Goal: Task Accomplishment & Management: Manage account settings

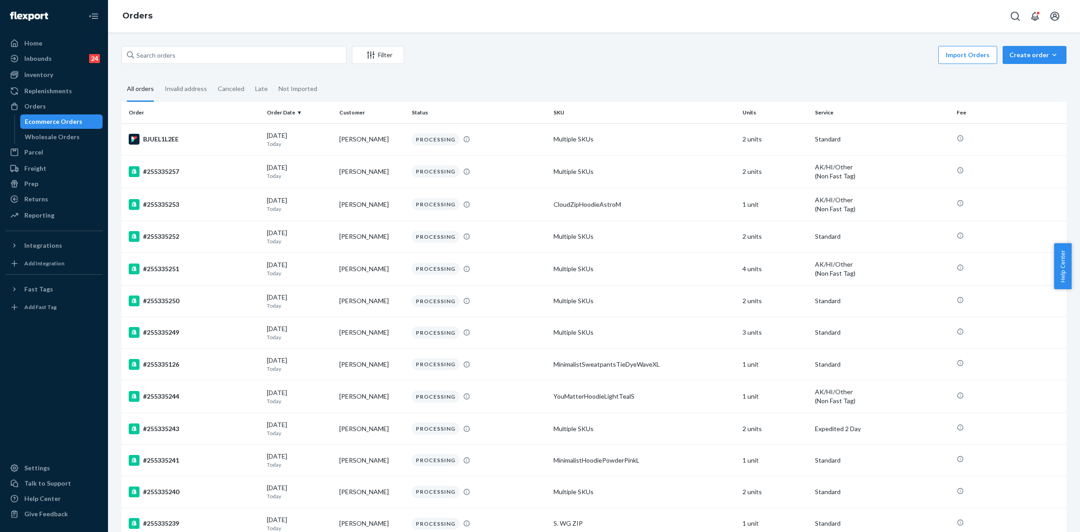
click at [153, 55] on input "text" at bounding box center [234, 55] width 225 height 18
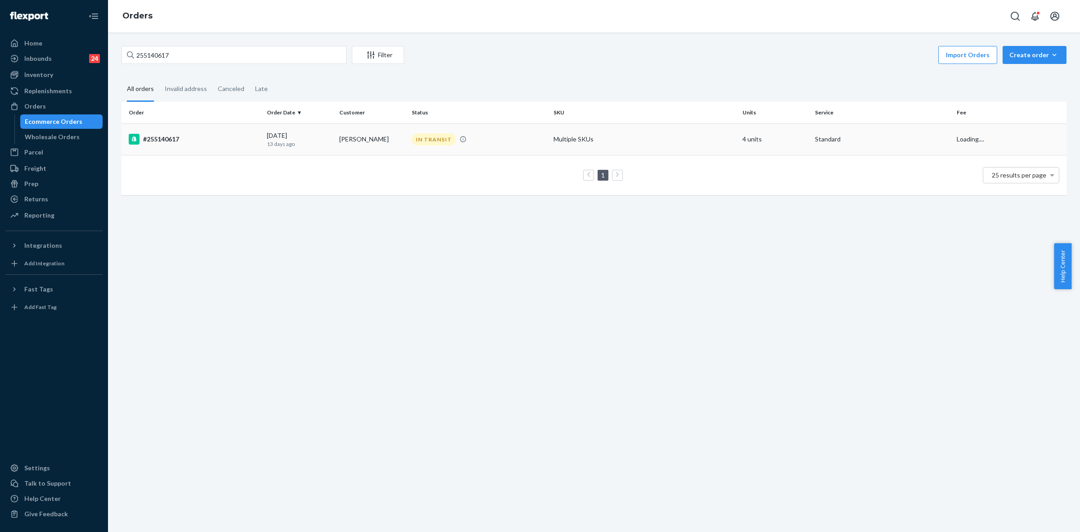
type input "255140617"
click at [478, 142] on div "IN TRANSIT" at bounding box center [479, 139] width 138 height 12
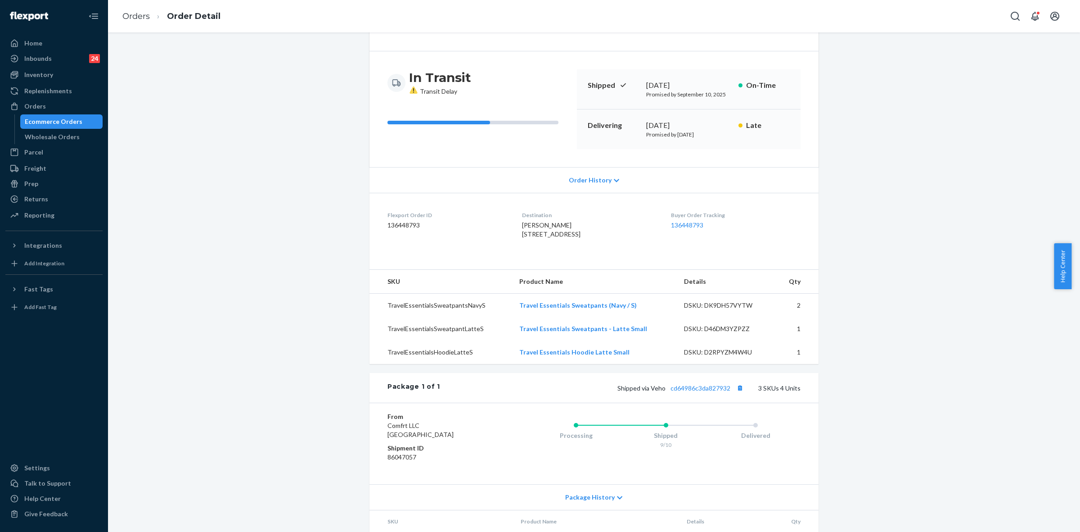
scroll to position [160, 0]
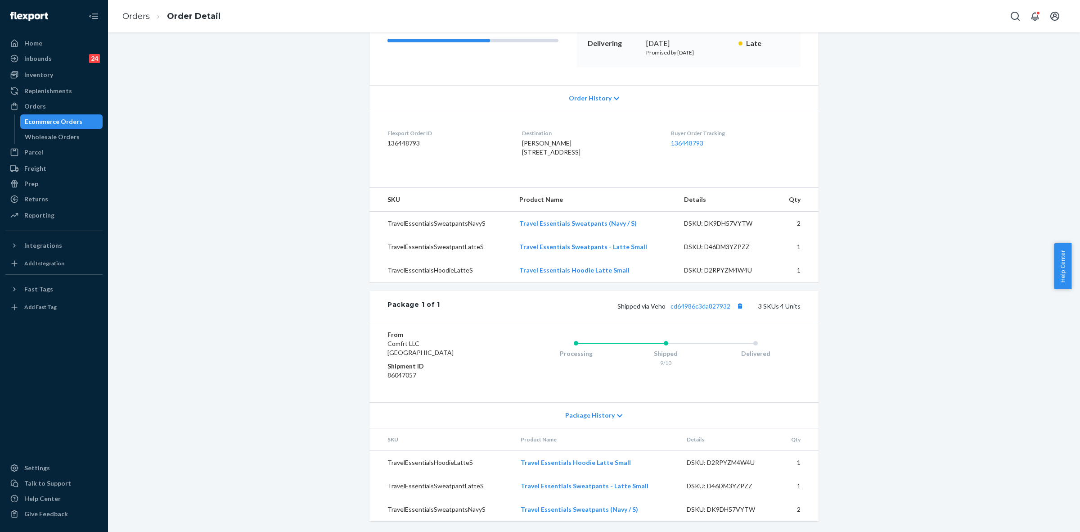
click at [617, 415] on icon at bounding box center [619, 415] width 5 height 6
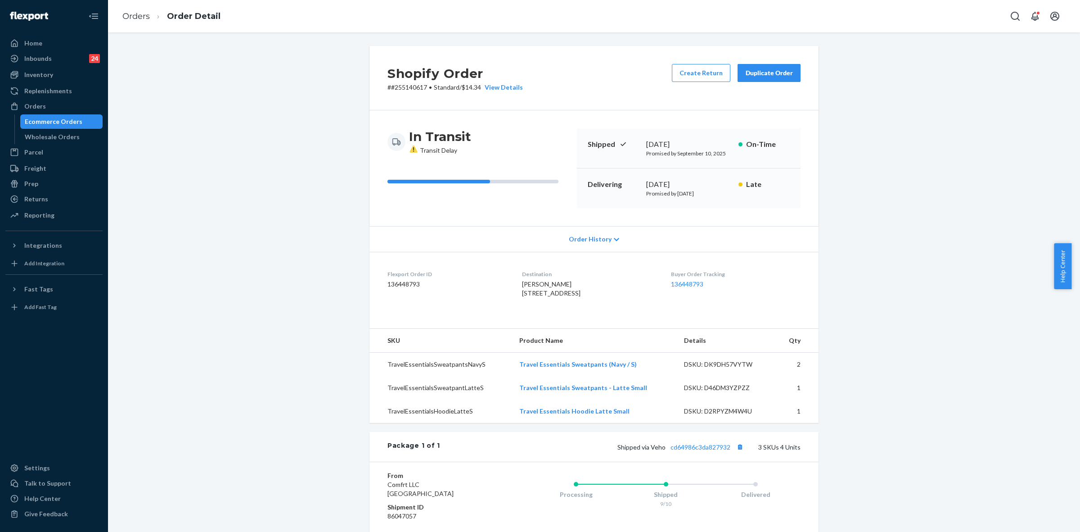
scroll to position [169, 0]
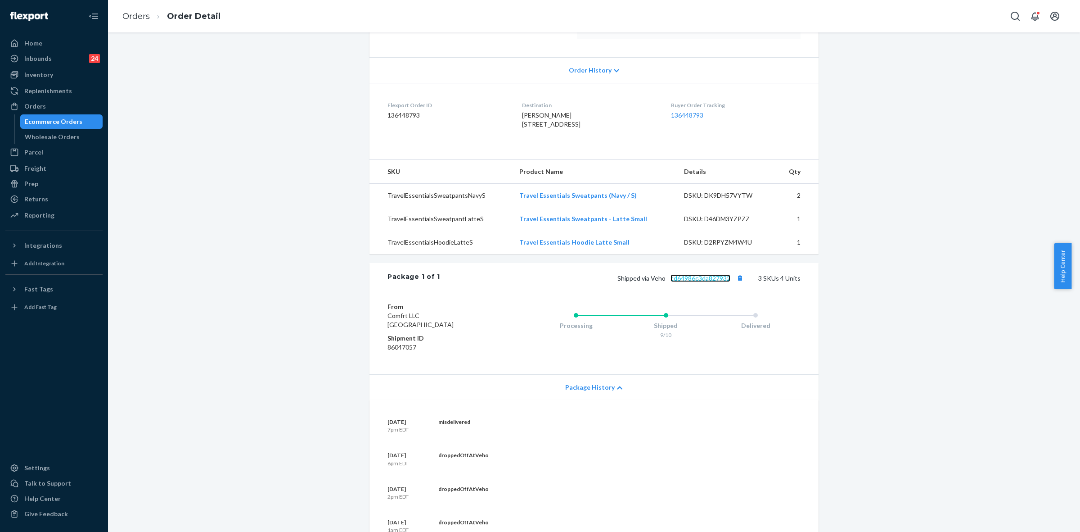
click at [718, 282] on link "cd64986c3da827932" at bounding box center [701, 278] width 60 height 8
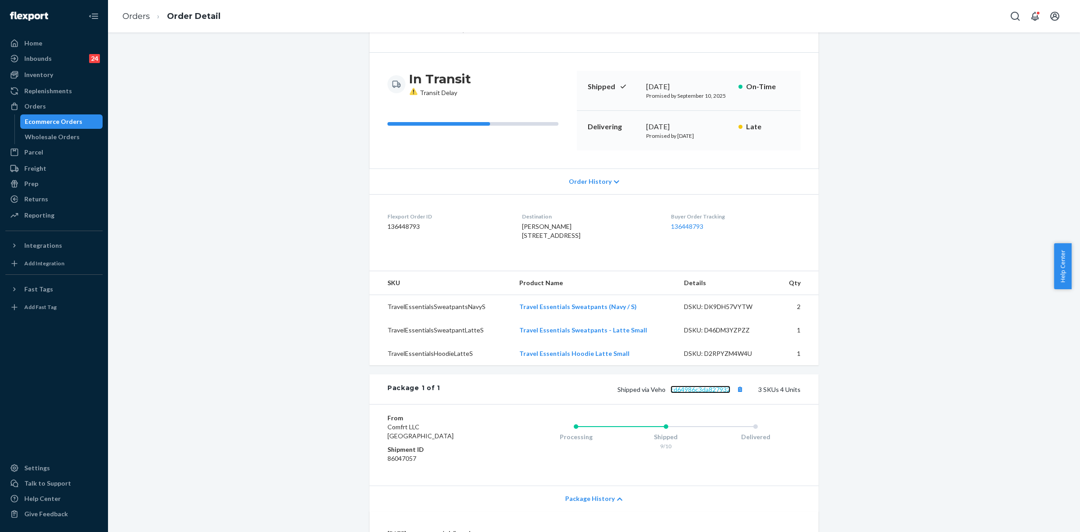
scroll to position [0, 0]
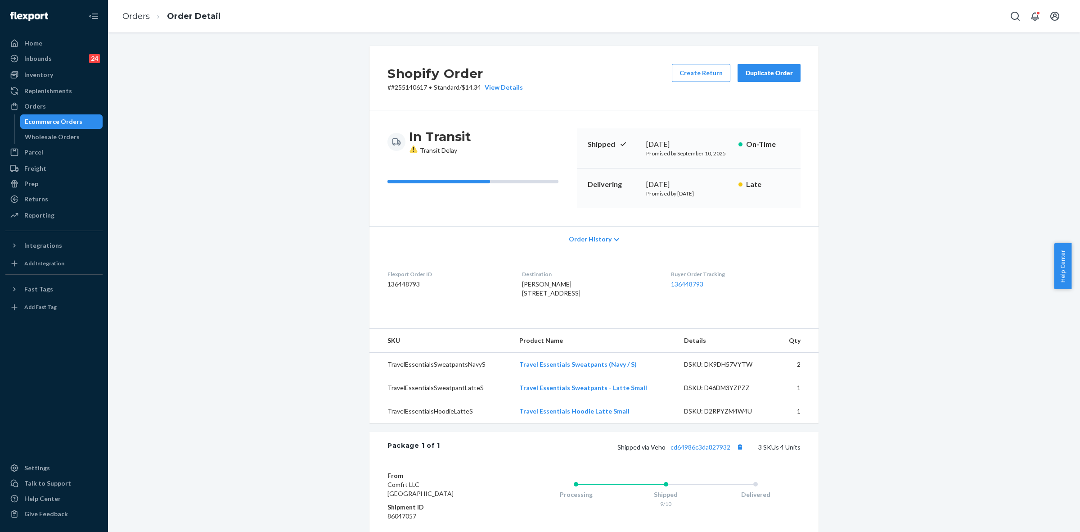
click at [764, 68] on button "Duplicate Order" at bounding box center [769, 73] width 63 height 18
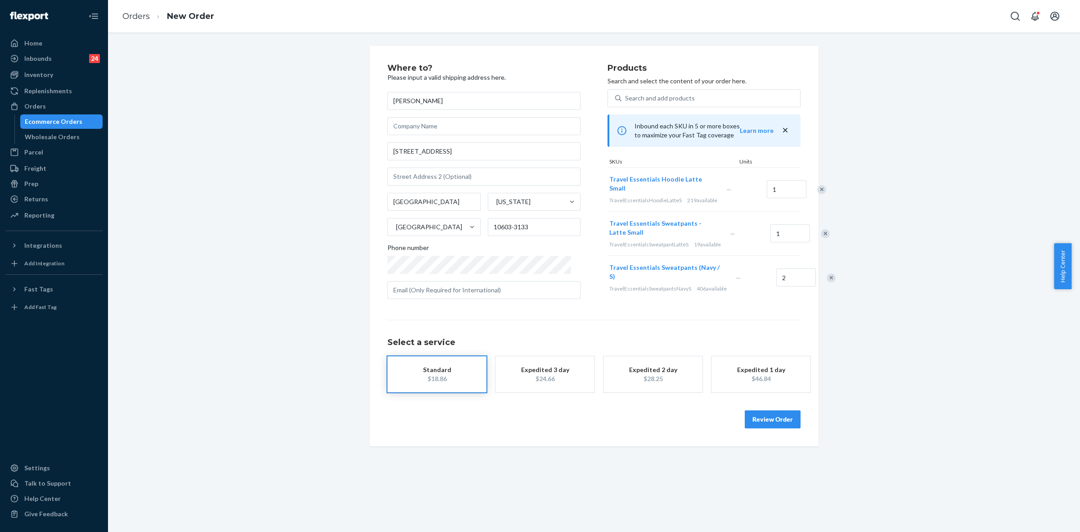
click at [777, 428] on button "Review Order" at bounding box center [773, 419] width 56 height 18
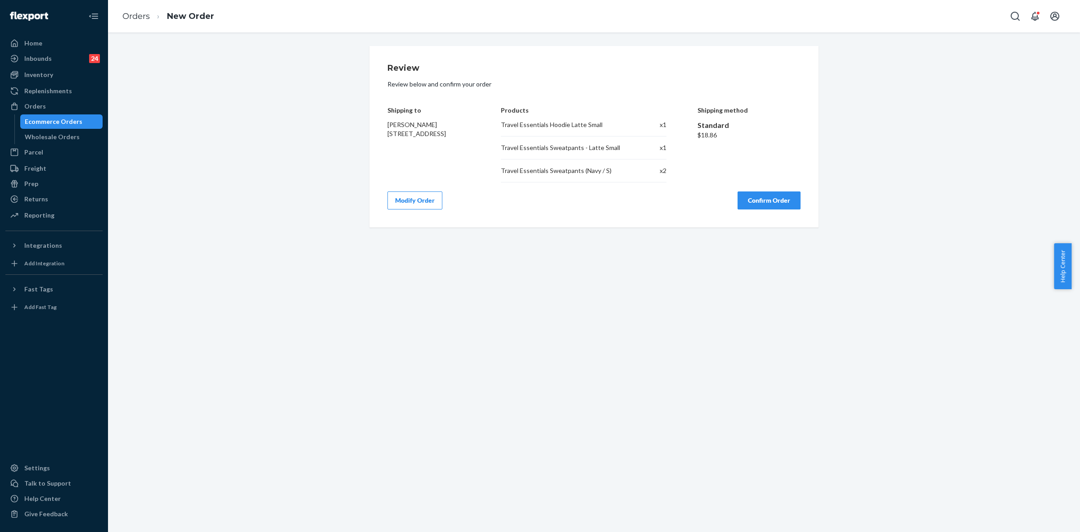
click at [766, 205] on button "Confirm Order" at bounding box center [769, 200] width 63 height 18
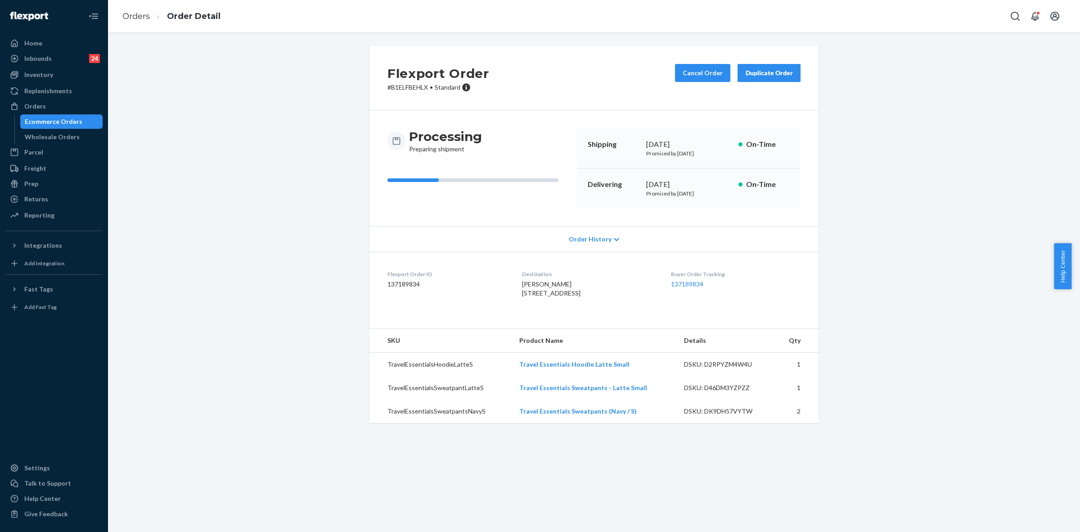
click at [397, 86] on p "# B1ELFBEHLX • Standard" at bounding box center [439, 87] width 102 height 9
copy p "B1ELFBEHLX"
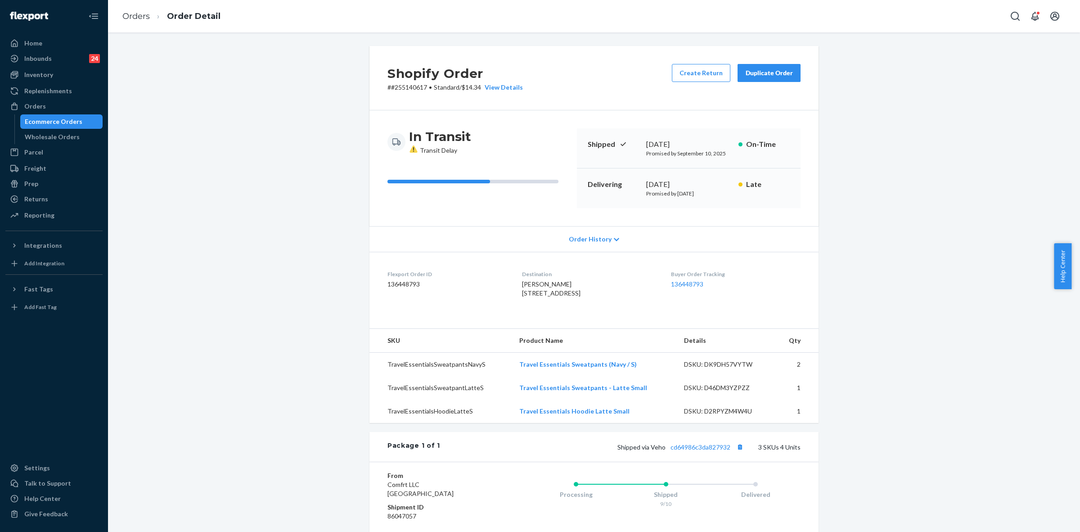
drag, startPoint x: 32, startPoint y: 106, endPoint x: 77, endPoint y: 124, distance: 48.5
click at [32, 106] on div "Orders" at bounding box center [35, 106] width 22 height 9
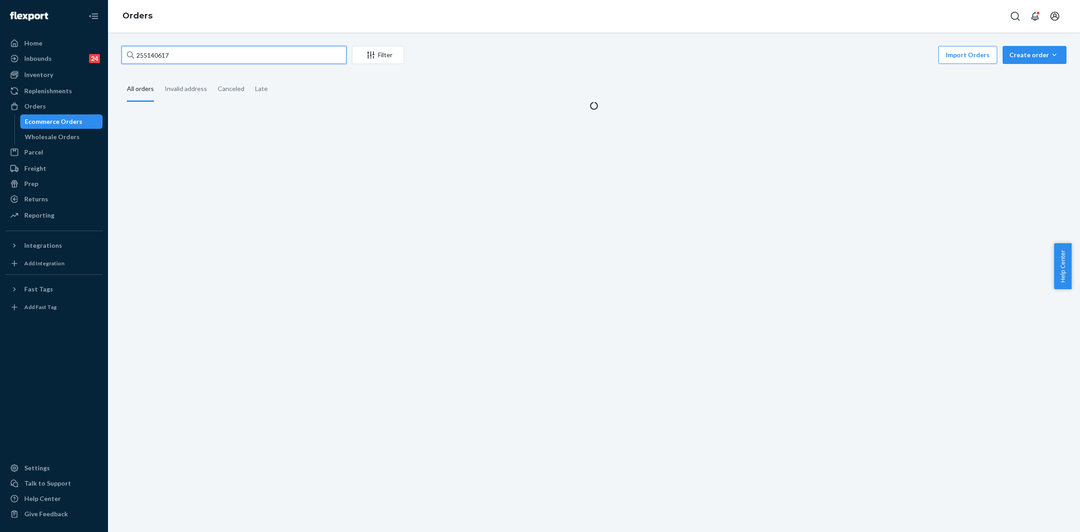
click at [145, 52] on input "255140617" at bounding box center [234, 55] width 225 height 18
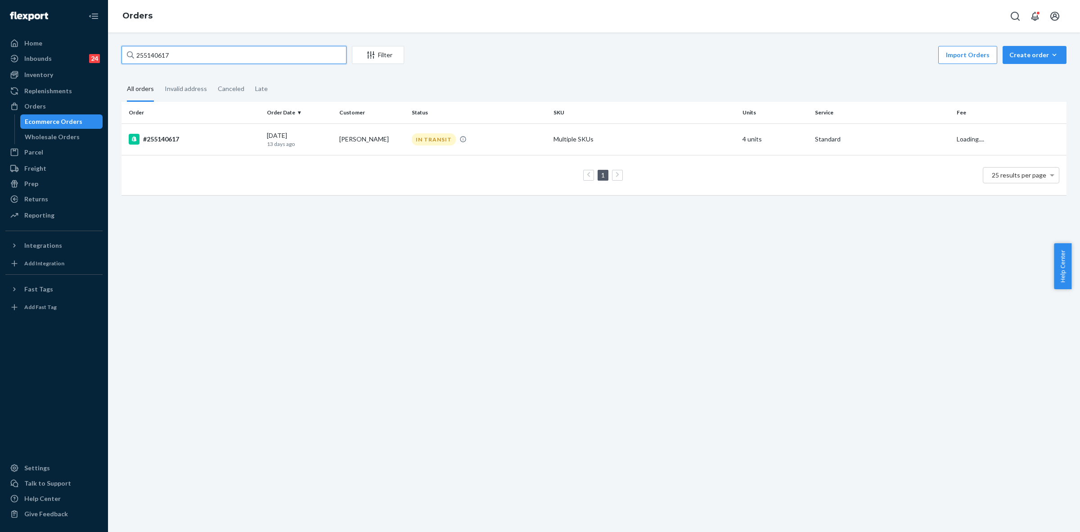
paste input "052766"
type input "255052766"
click at [378, 152] on td "Krystal Robards" at bounding box center [372, 139] width 72 height 32
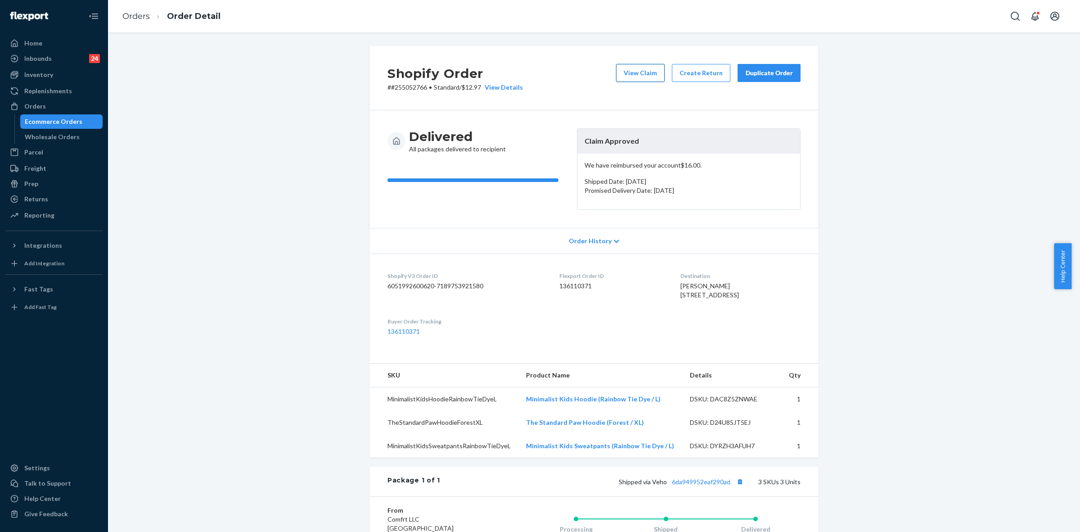
click at [644, 79] on button "View Claim" at bounding box center [640, 73] width 49 height 18
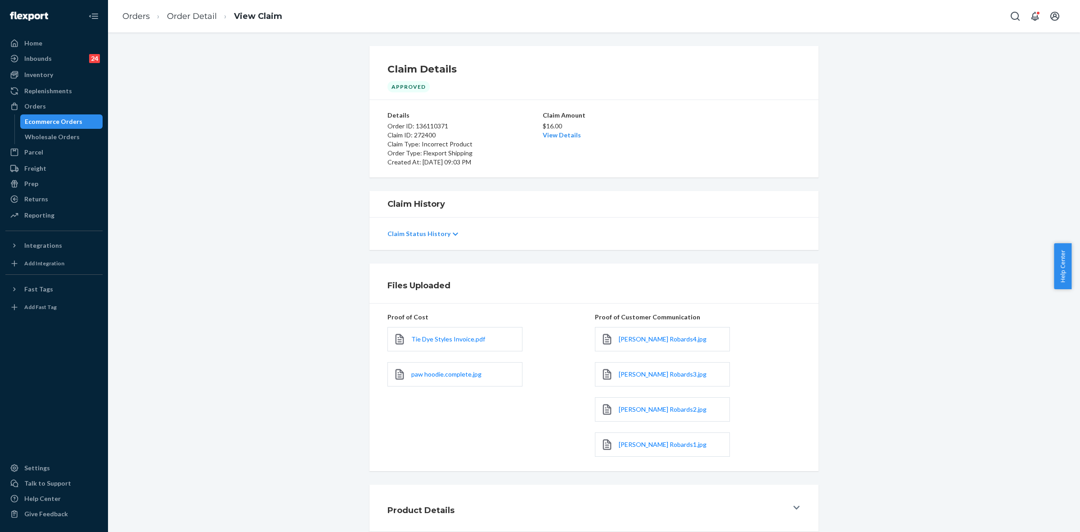
scroll to position [18, 0]
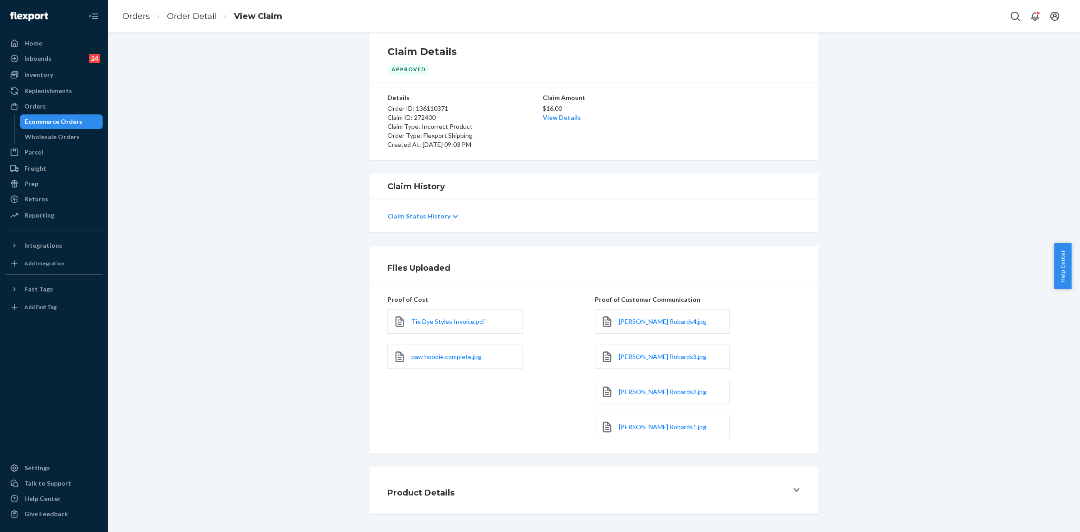
click at [794, 491] on icon at bounding box center [797, 489] width 6 height 7
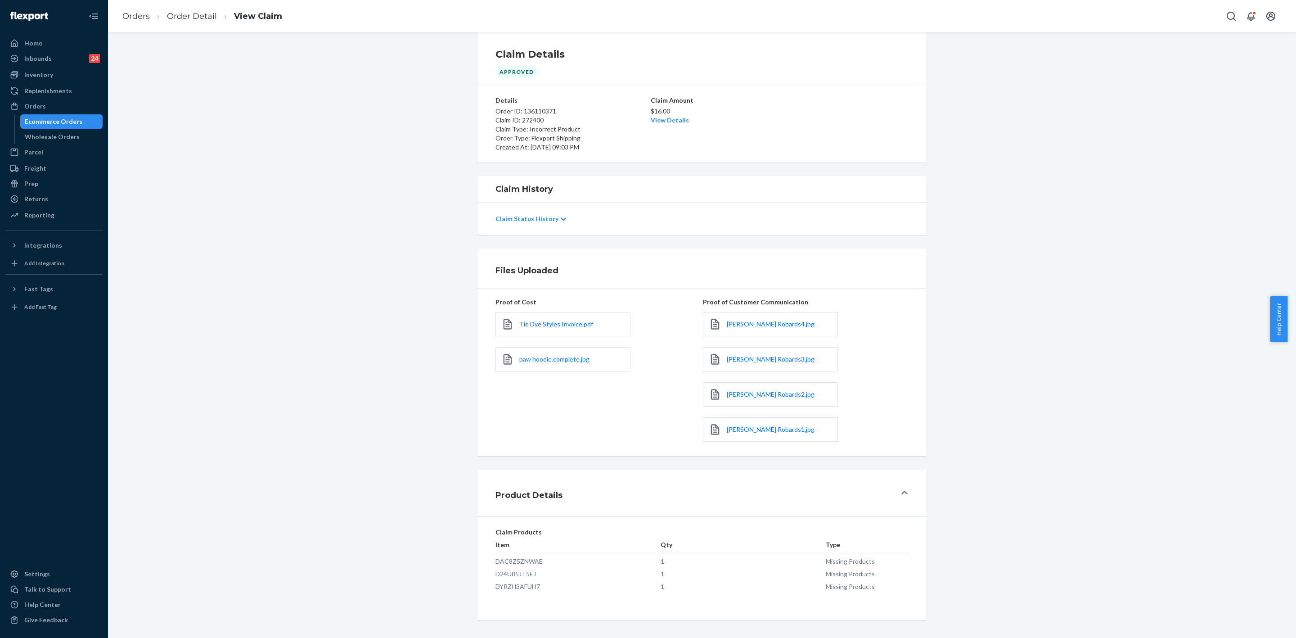
scroll to position [18, 0]
click at [283, 176] on div "Claim History Claim Status History" at bounding box center [702, 205] width 1175 height 59
click at [42, 102] on div "Orders" at bounding box center [35, 106] width 22 height 9
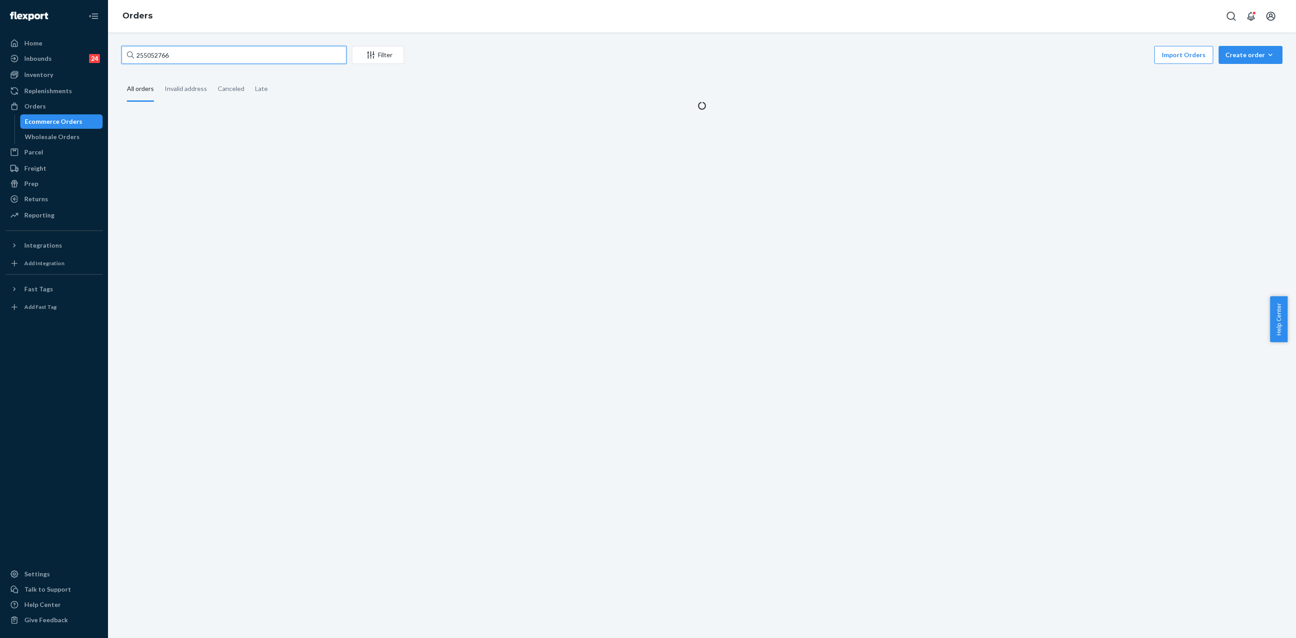
click at [135, 53] on input "255052766" at bounding box center [234, 55] width 225 height 18
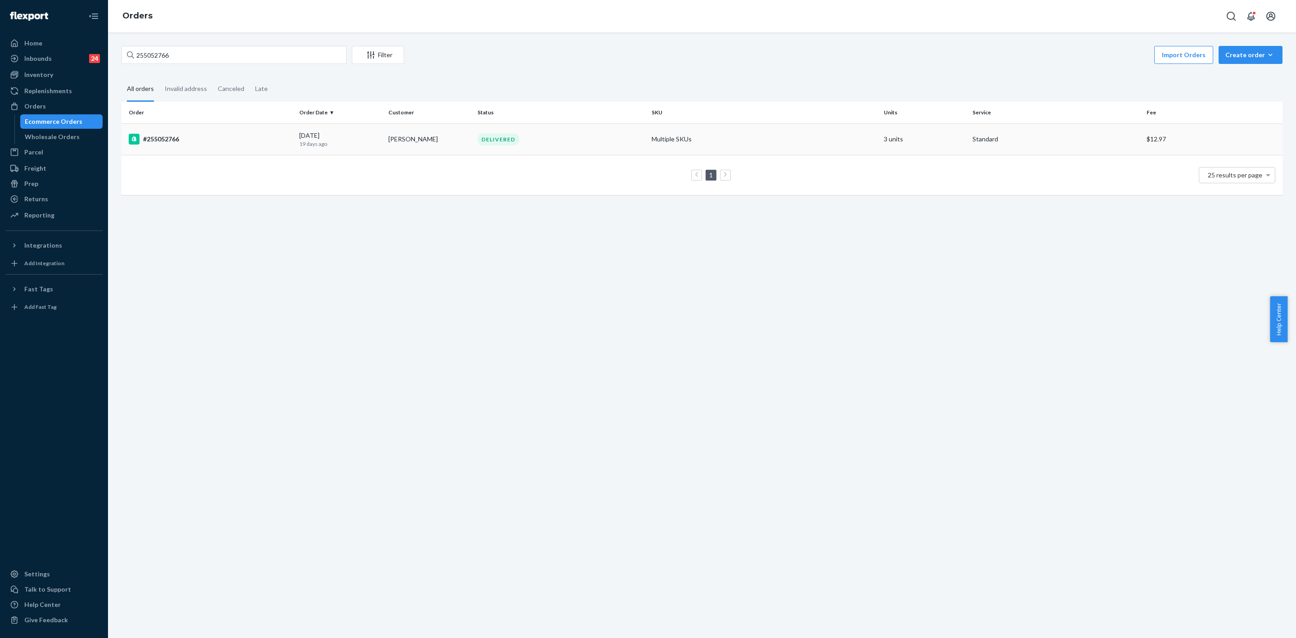
click at [431, 141] on td "Krystal Robards" at bounding box center [429, 139] width 89 height 32
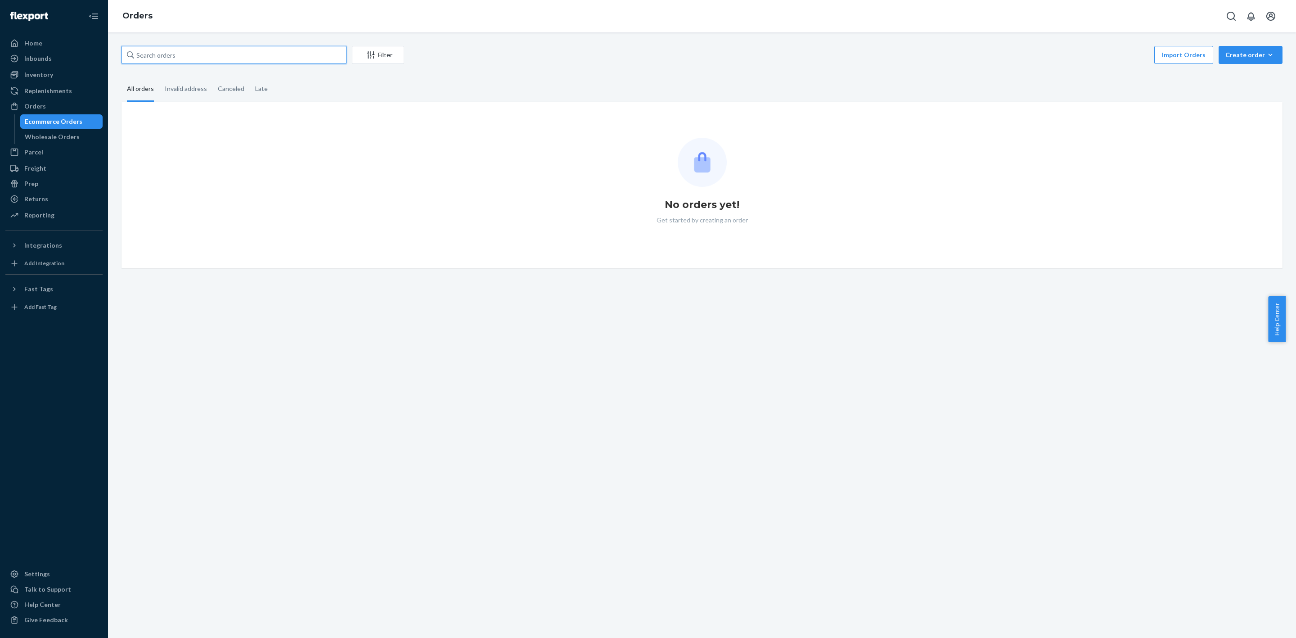
click at [163, 48] on input "text" at bounding box center [234, 55] width 225 height 18
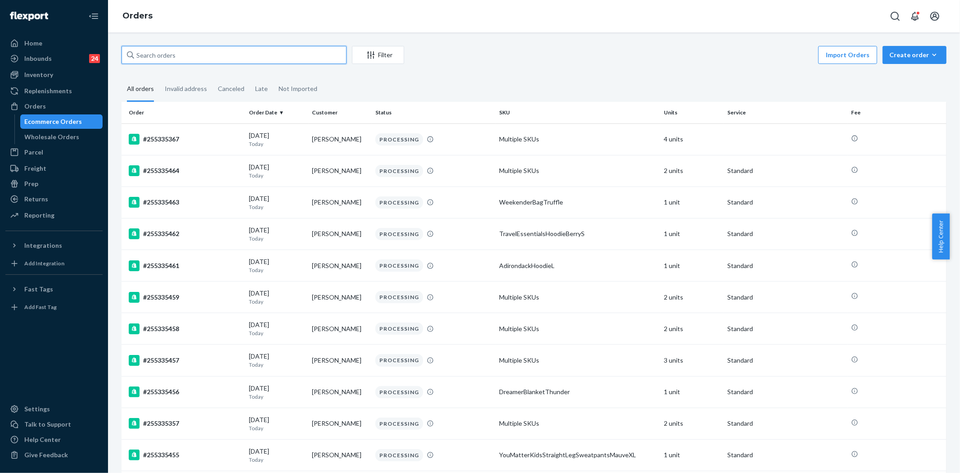
drag, startPoint x: 163, startPoint y: 53, endPoint x: 181, endPoint y: 63, distance: 20.8
click at [163, 53] on input "text" at bounding box center [234, 55] width 225 height 18
paste input "255258876"
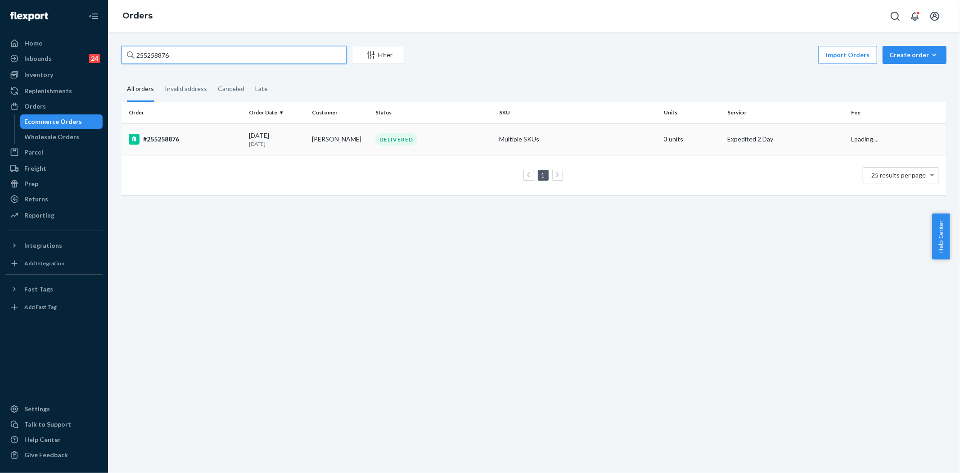
type input "255258876"
click at [434, 152] on td "DELIVERED" at bounding box center [434, 139] width 124 height 32
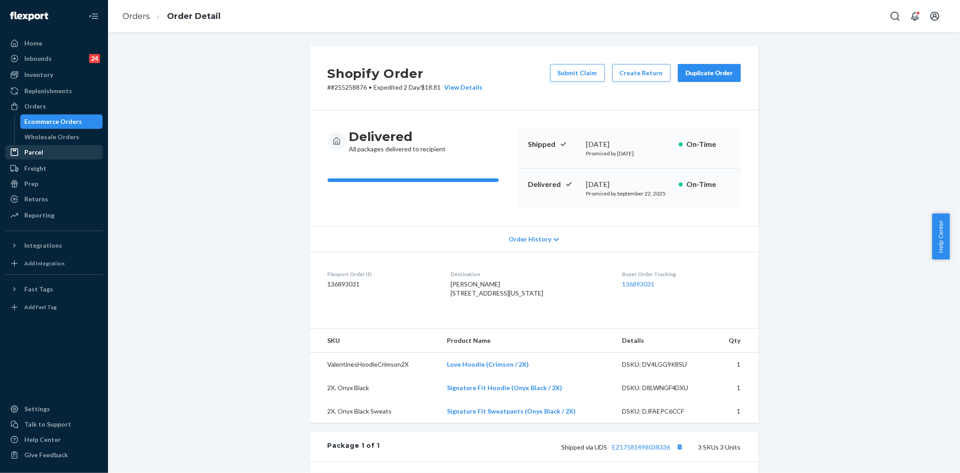
click at [22, 108] on div at bounding box center [17, 106] width 14 height 9
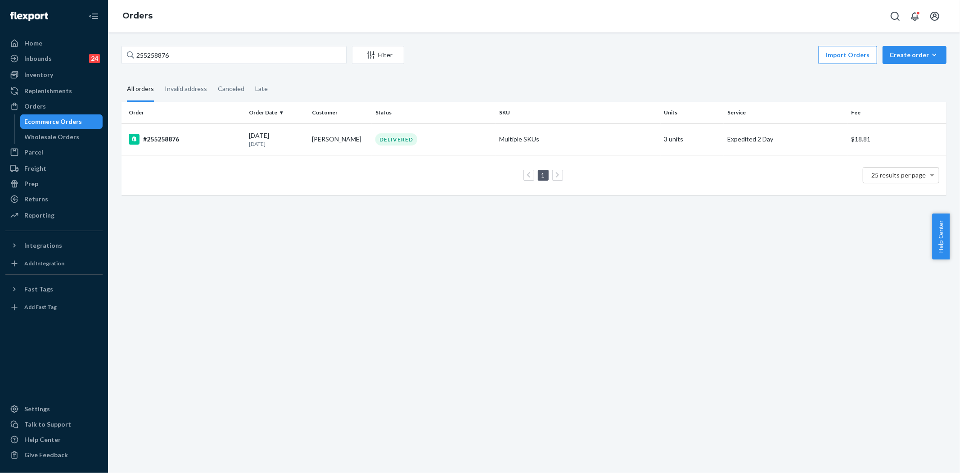
click at [329, 135] on td "Pierre Mullins" at bounding box center [339, 139] width 63 height 32
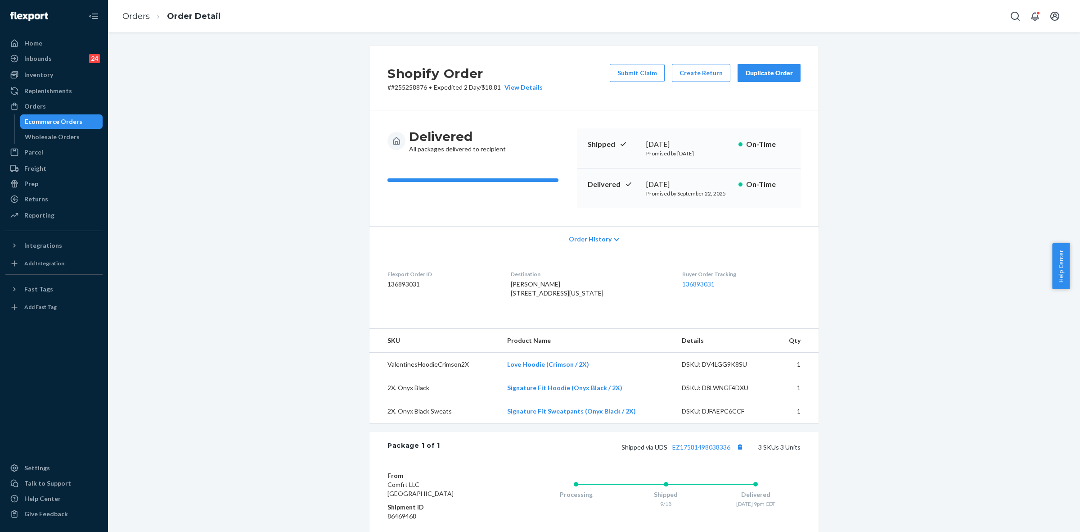
click at [842, 196] on div "Shopify Order # #255258876 • Expedited 2 Day / $18.81 View Details Submit Claim…" at bounding box center [594, 359] width 959 height 627
click at [647, 68] on button "Submit Claim" at bounding box center [637, 73] width 55 height 18
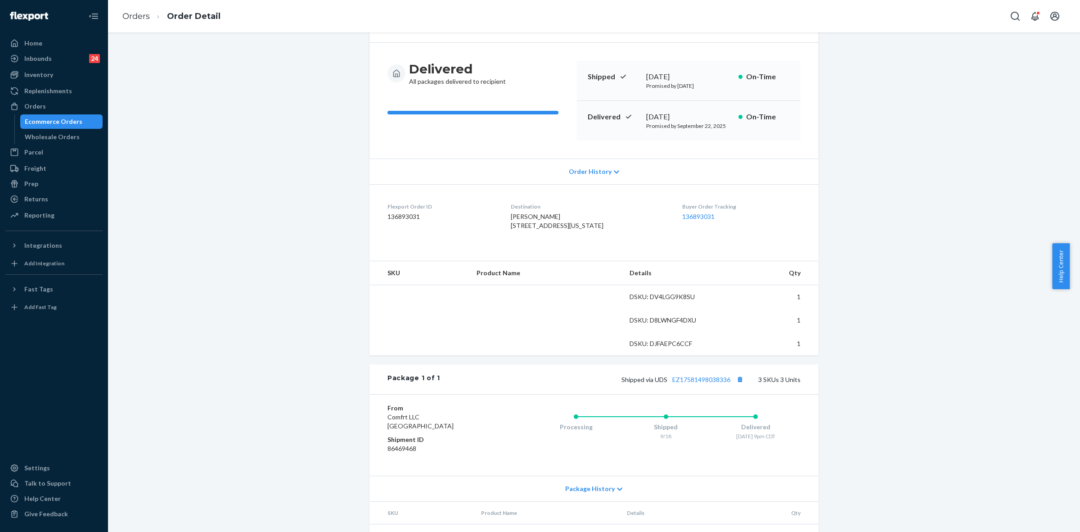
scroll to position [160, 0]
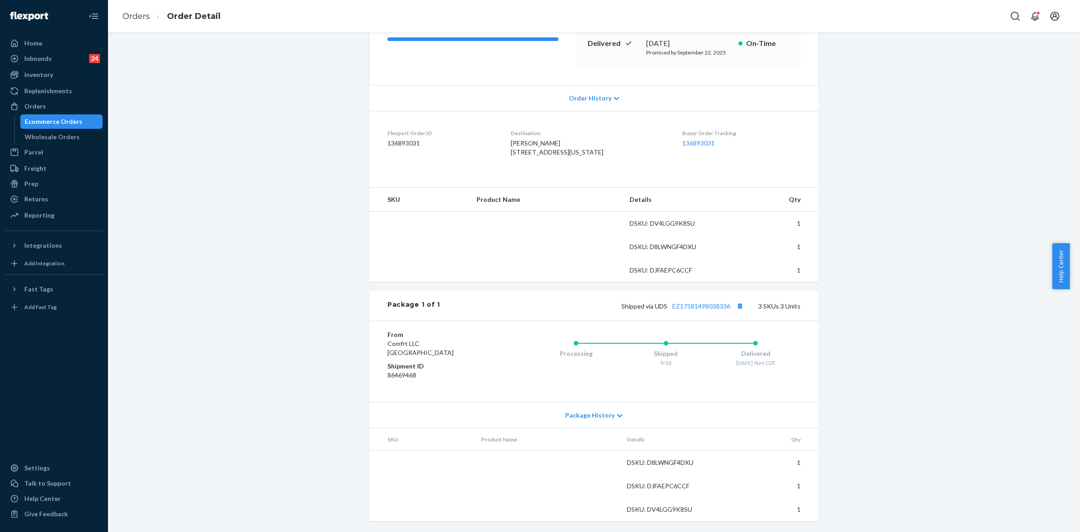
click at [617, 417] on icon at bounding box center [619, 415] width 5 height 6
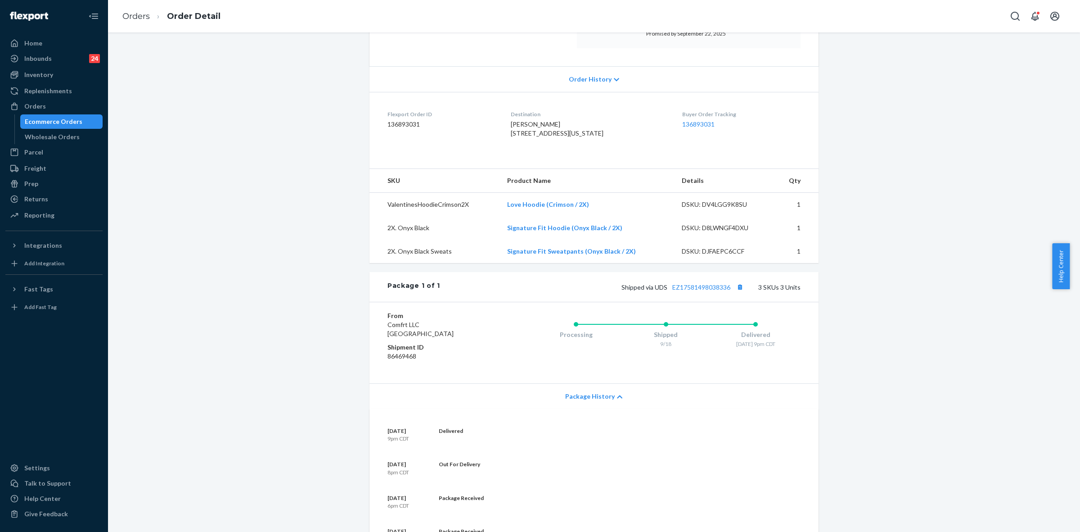
click at [32, 100] on div "Orders" at bounding box center [53, 106] width 95 height 13
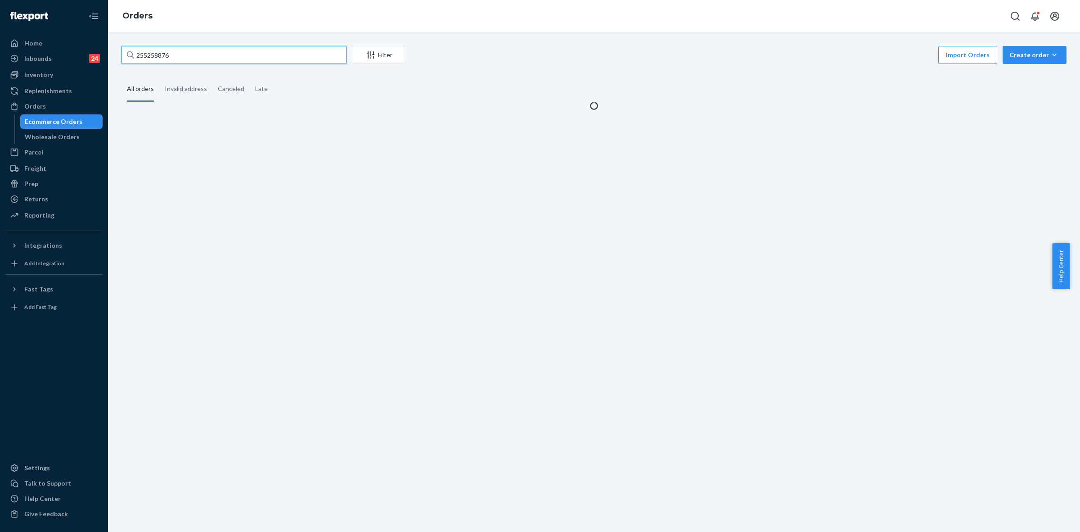
click at [140, 51] on input "255258876" at bounding box center [234, 55] width 225 height 18
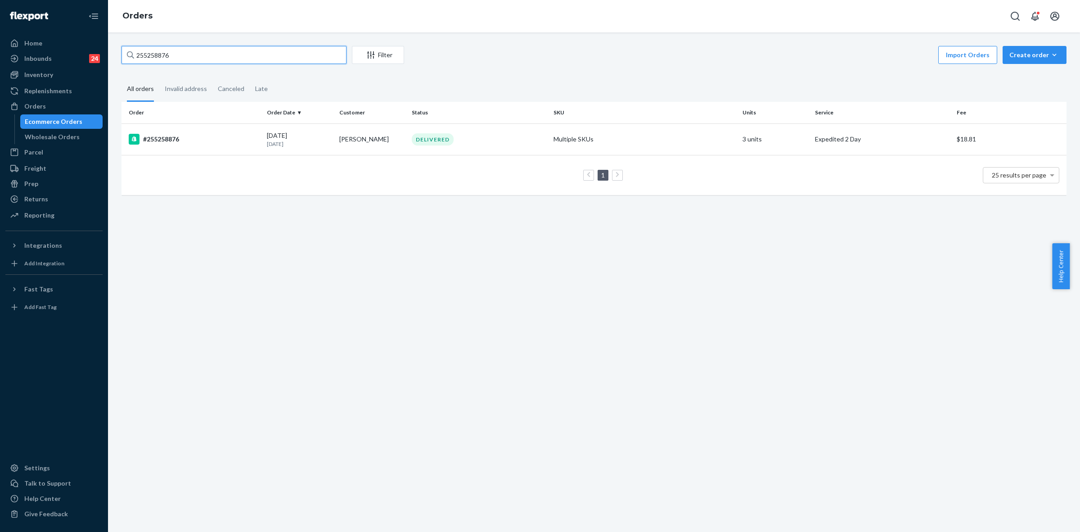
paste input "07410"
type input "255207410"
click at [519, 152] on td "DELIVERED" at bounding box center [479, 139] width 142 height 32
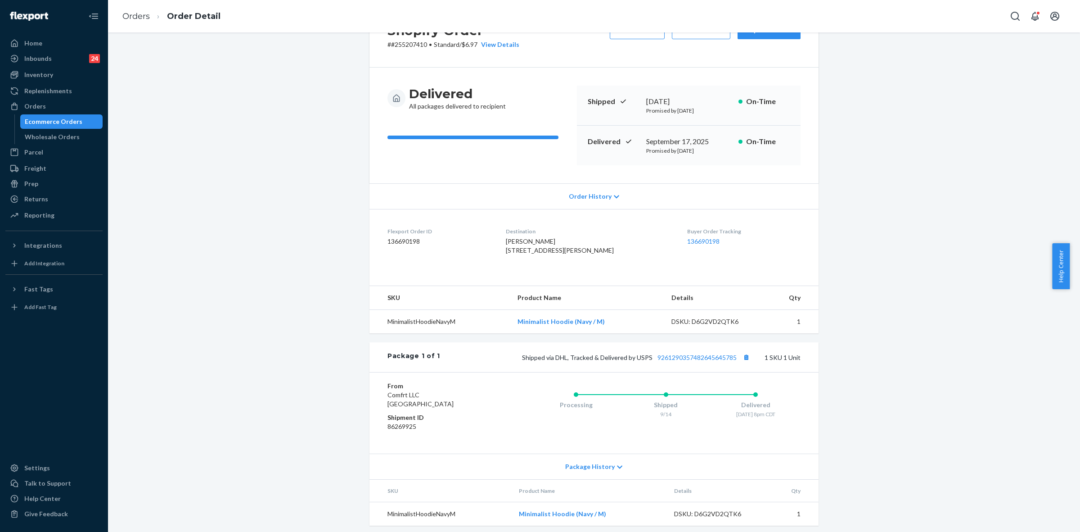
scroll to position [66, 0]
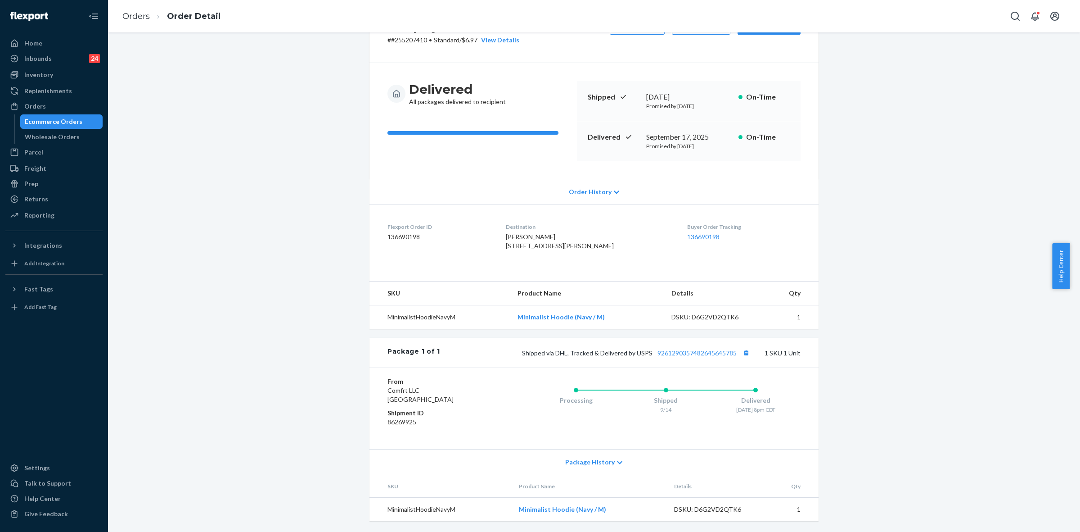
click at [617, 463] on icon at bounding box center [619, 462] width 5 height 6
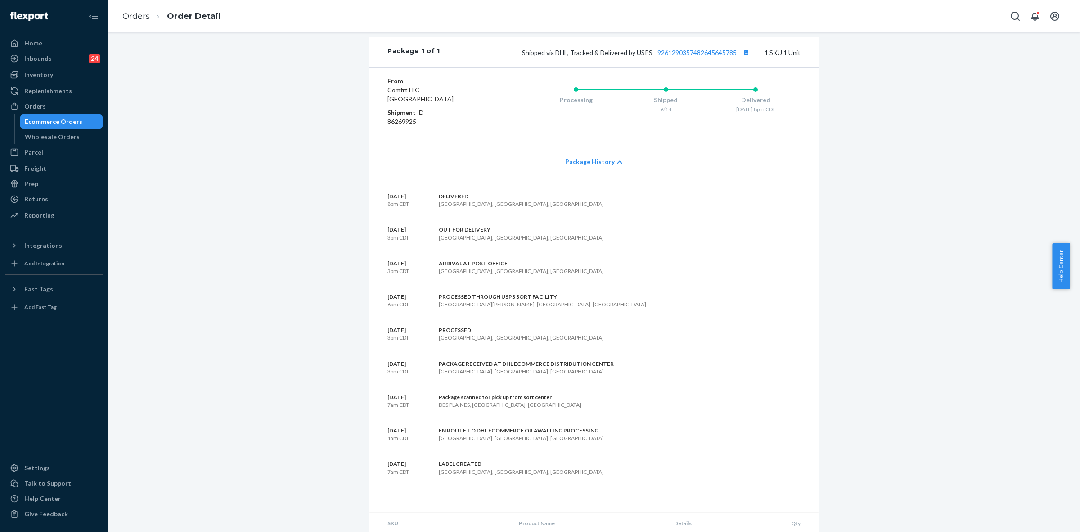
scroll to position [179, 0]
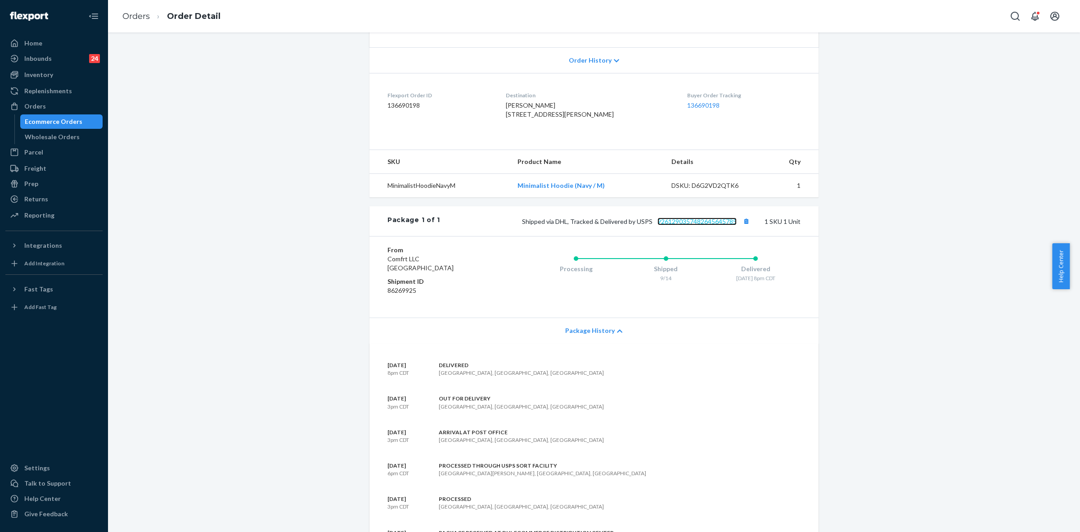
click at [698, 225] on link "9261290357482645645785" at bounding box center [697, 221] width 79 height 8
drag, startPoint x: 35, startPoint y: 102, endPoint x: 72, endPoint y: 118, distance: 40.3
click at [35, 102] on div "Orders" at bounding box center [35, 106] width 22 height 9
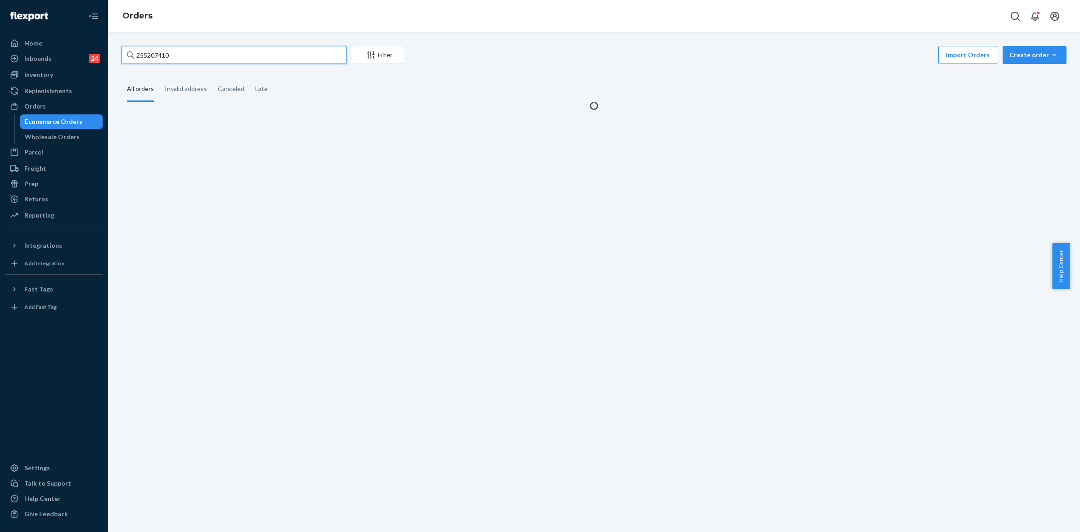
click at [151, 55] on input "255207410" at bounding box center [234, 55] width 225 height 18
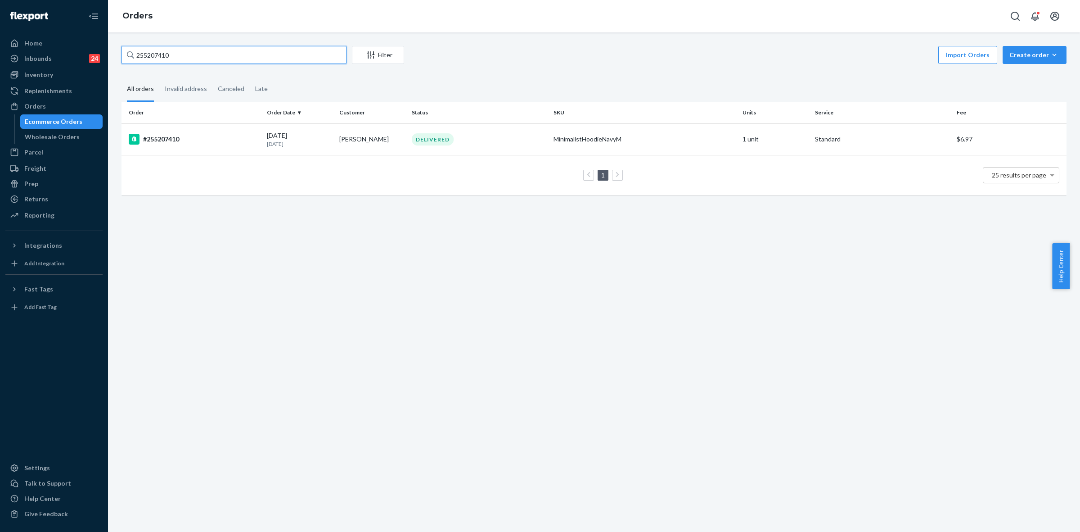
paste input "11874"
type input "255211874"
click at [314, 152] on td "09/14/2025 9 days ago" at bounding box center [299, 139] width 72 height 32
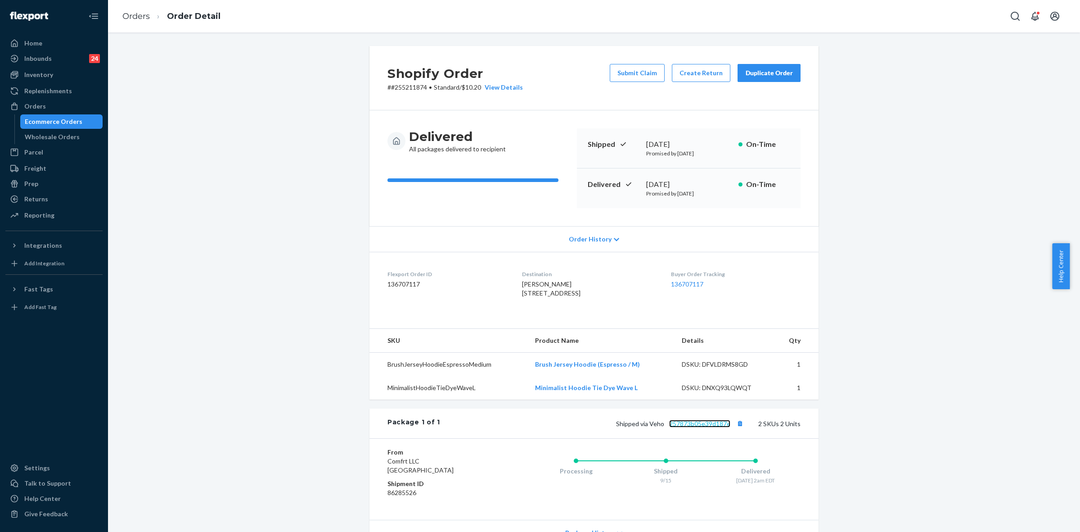
click at [714, 427] on link "257873b05e39d187e" at bounding box center [699, 424] width 61 height 8
drag, startPoint x: 36, startPoint y: 101, endPoint x: 117, endPoint y: 172, distance: 107.5
click at [36, 100] on div "Orders" at bounding box center [53, 106] width 95 height 13
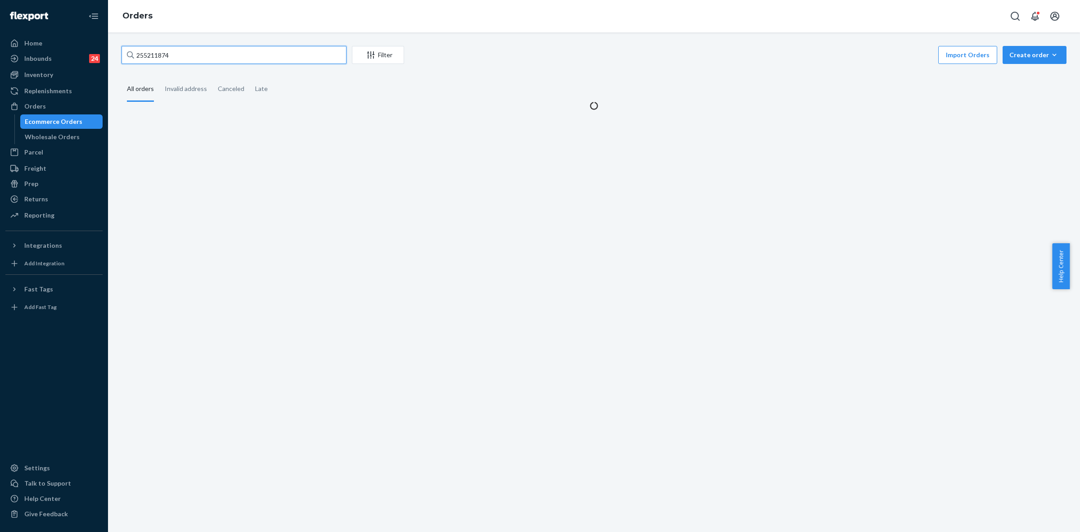
click at [155, 54] on input "255211874" at bounding box center [234, 55] width 225 height 18
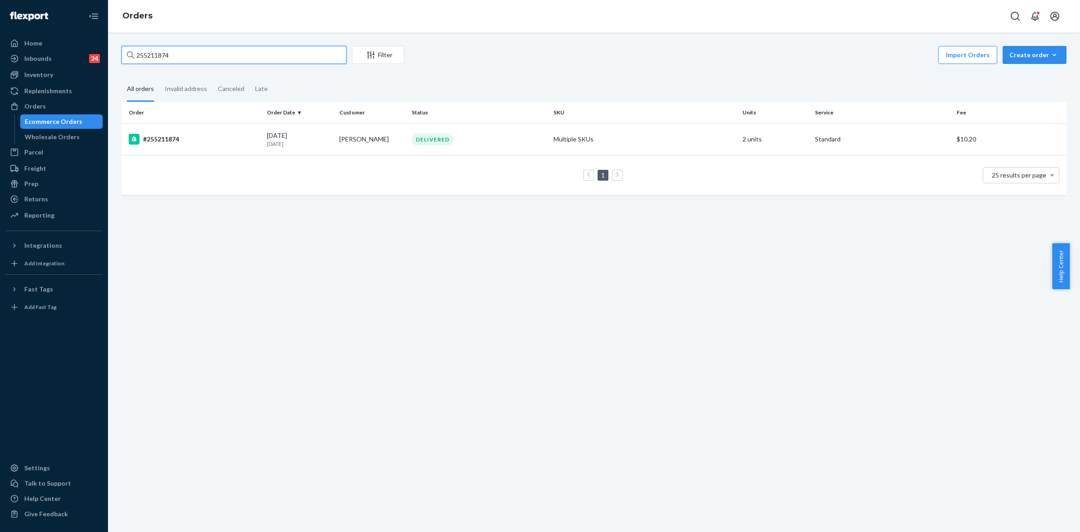
paste input "4373789"
type input "254373789"
click at [397, 131] on td "Gail Melanson" at bounding box center [372, 139] width 72 height 32
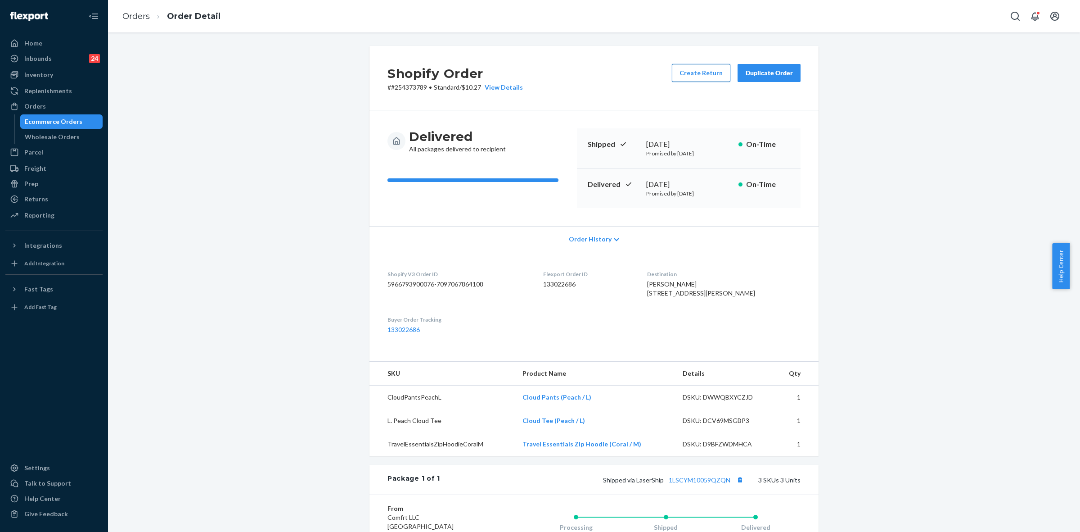
click at [710, 78] on button "Create Return" at bounding box center [701, 73] width 59 height 18
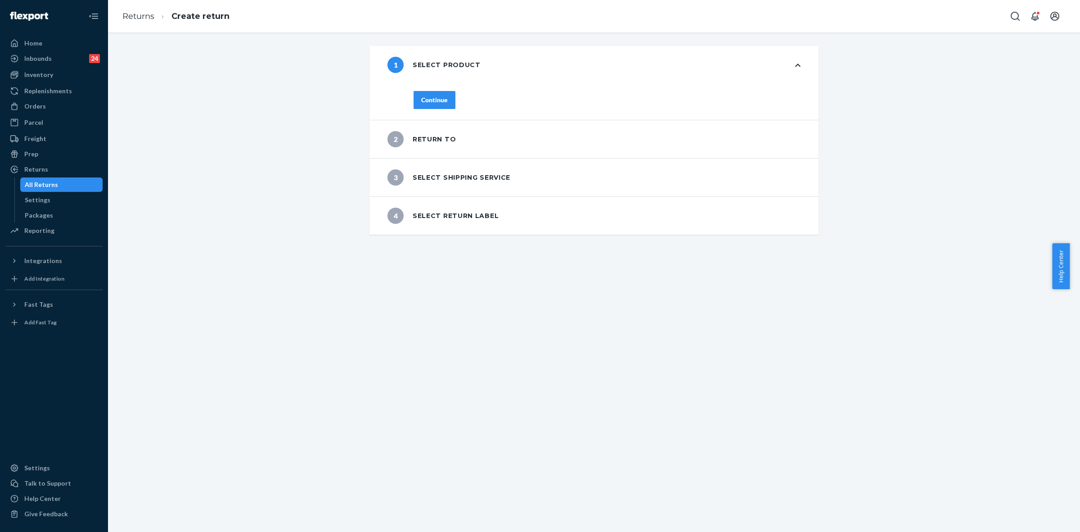
click at [434, 105] on button "Continue" at bounding box center [435, 100] width 42 height 18
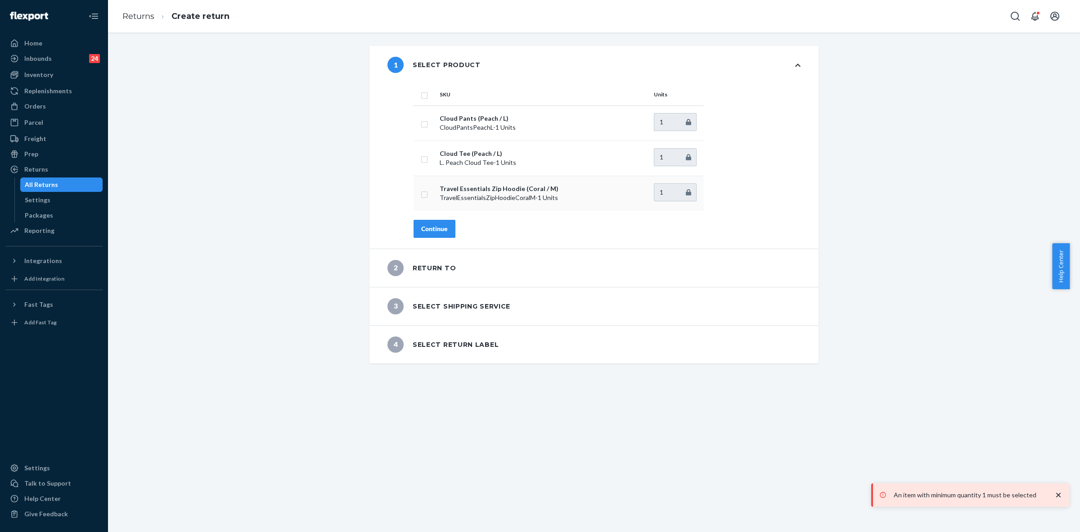
click at [424, 195] on td at bounding box center [425, 193] width 23 height 35
click at [421, 195] on input "checkbox" at bounding box center [424, 193] width 7 height 9
checkbox input "true"
click at [422, 231] on div "Continue" at bounding box center [434, 228] width 27 height 9
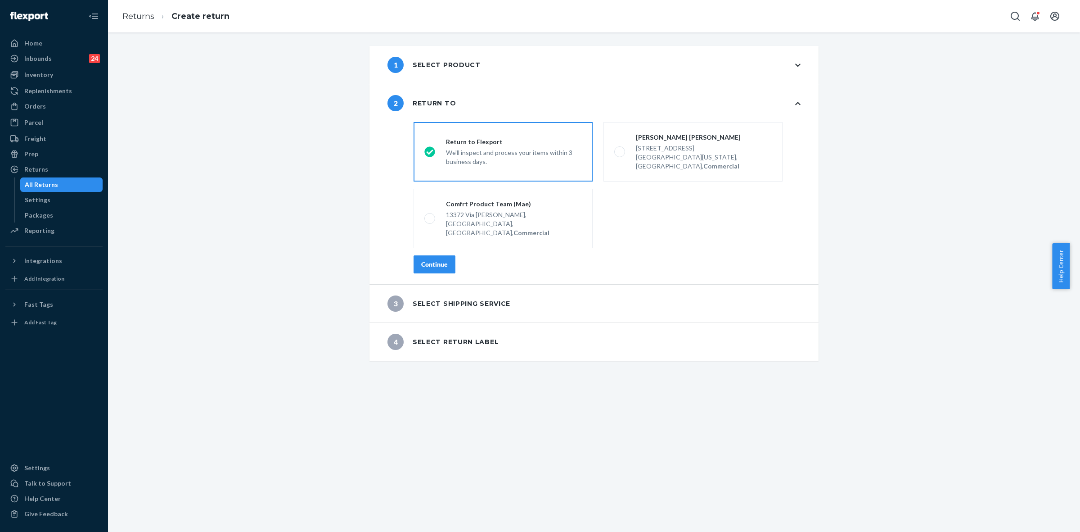
click at [443, 255] on button "Continue" at bounding box center [435, 264] width 42 height 18
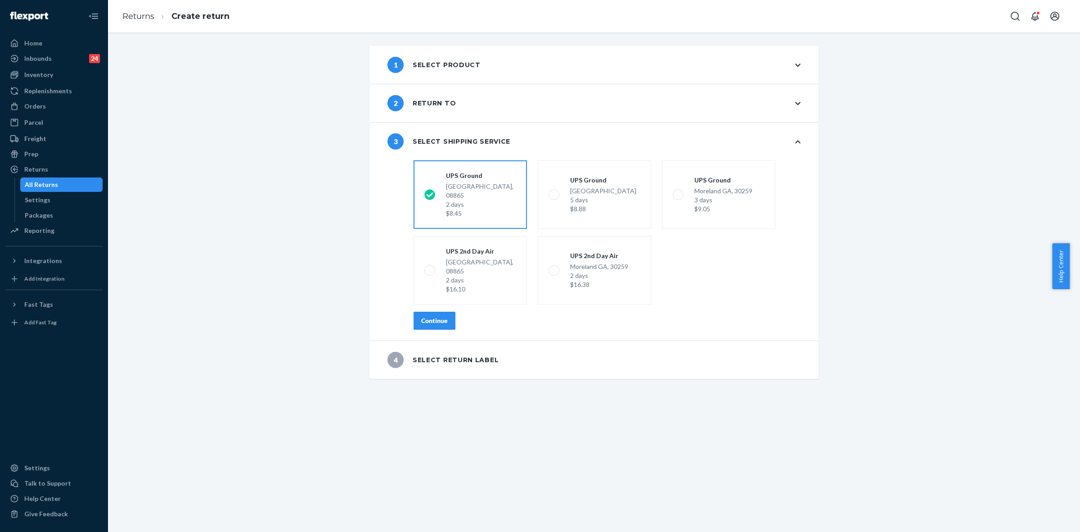
click at [428, 312] on button "Continue" at bounding box center [435, 321] width 42 height 18
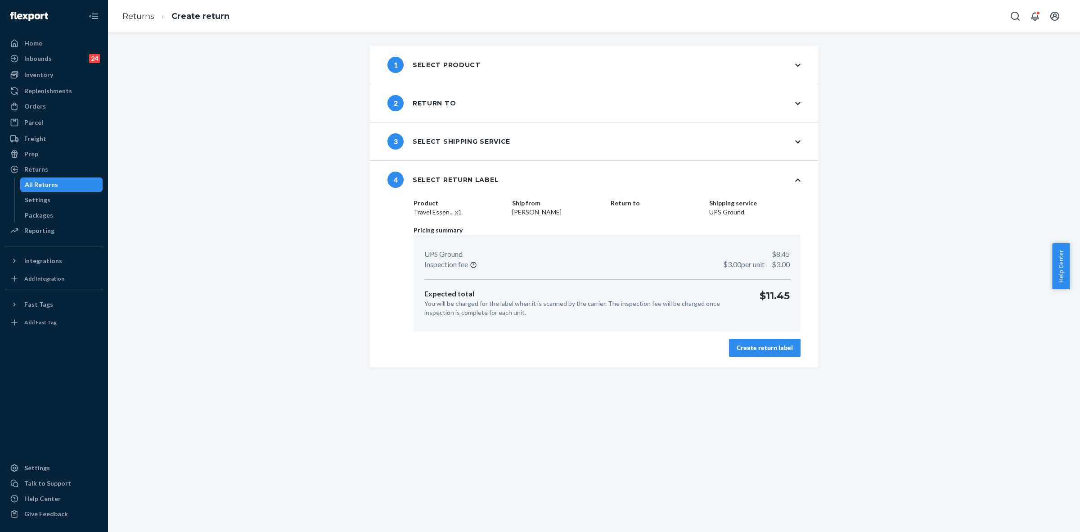
click at [780, 350] on div "Create return label" at bounding box center [765, 347] width 56 height 9
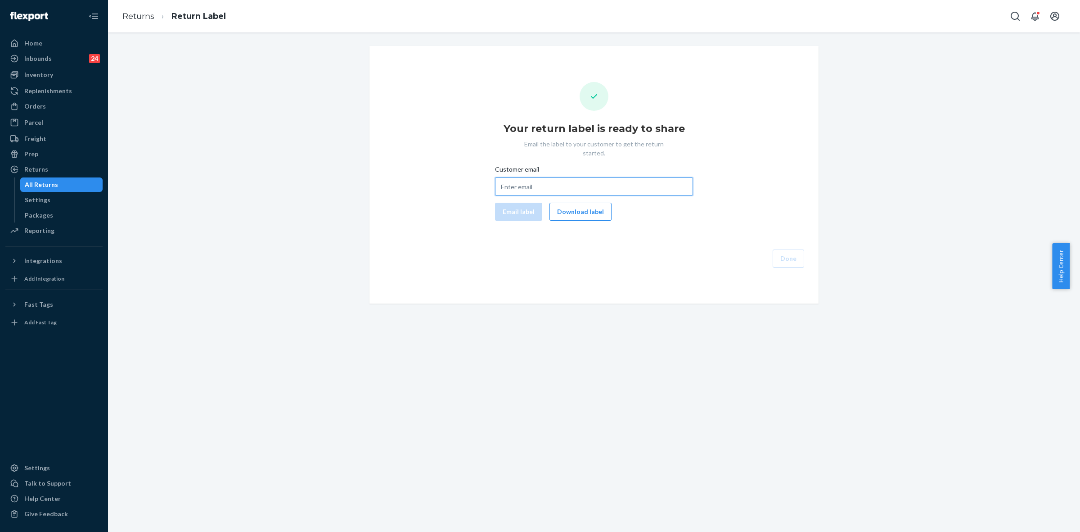
click at [511, 182] on input "Customer email" at bounding box center [594, 186] width 198 height 18
paste input "glmel62@gmail.com"
type input "glmel62@gmail.com"
click at [516, 208] on button "Email label" at bounding box center [518, 212] width 47 height 18
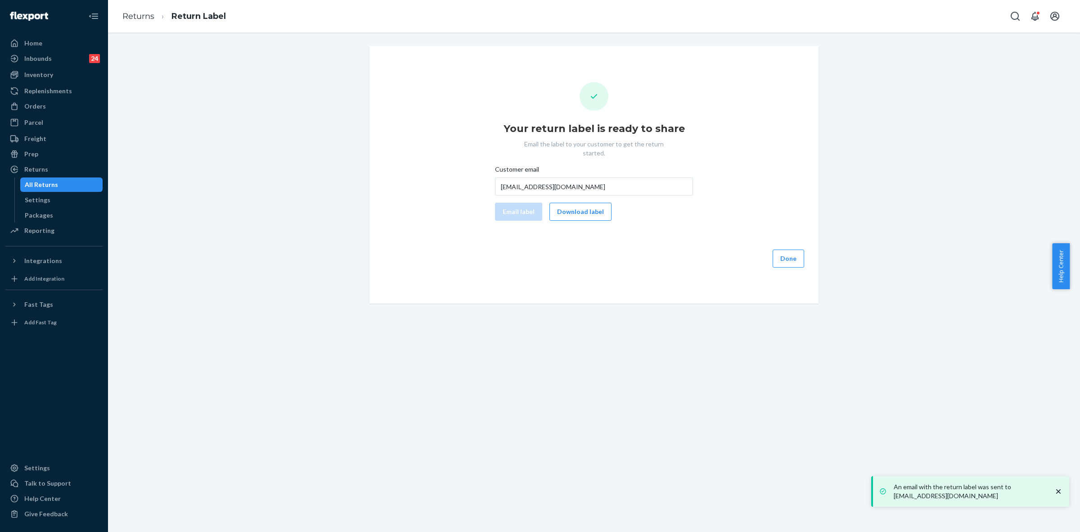
click at [600, 203] on button "Download label" at bounding box center [581, 212] width 62 height 18
click at [577, 205] on button "Download label" at bounding box center [581, 212] width 62 height 18
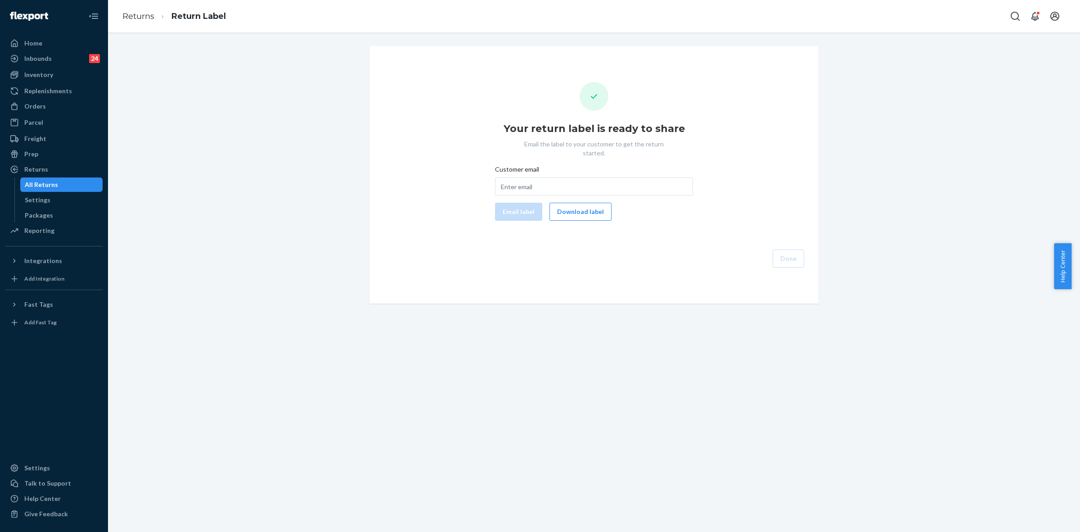
drag, startPoint x: 45, startPoint y: 165, endPoint x: 98, endPoint y: 190, distance: 58.0
click at [45, 165] on div "Returns" at bounding box center [36, 169] width 24 height 9
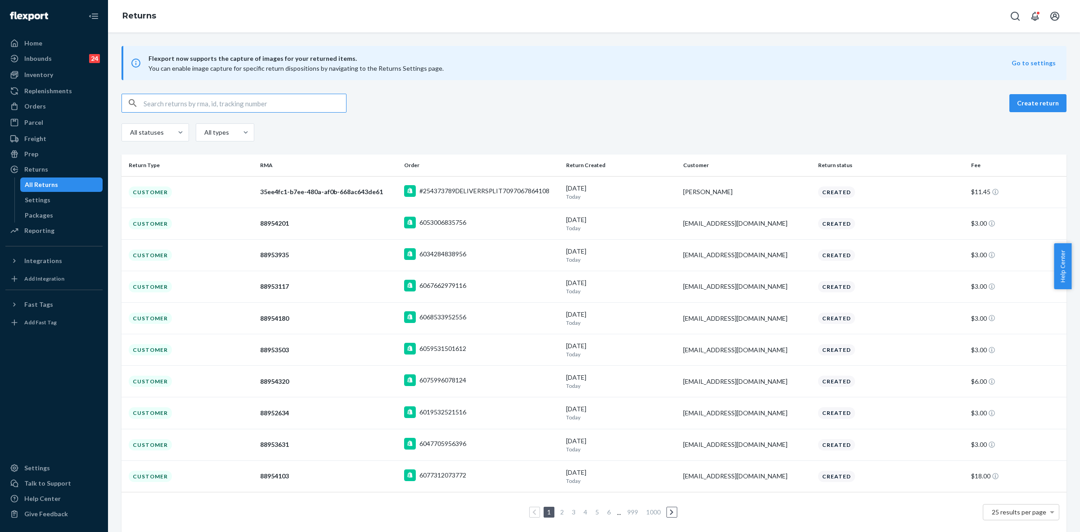
click at [688, 194] on div "Gail Melanson" at bounding box center [747, 191] width 128 height 9
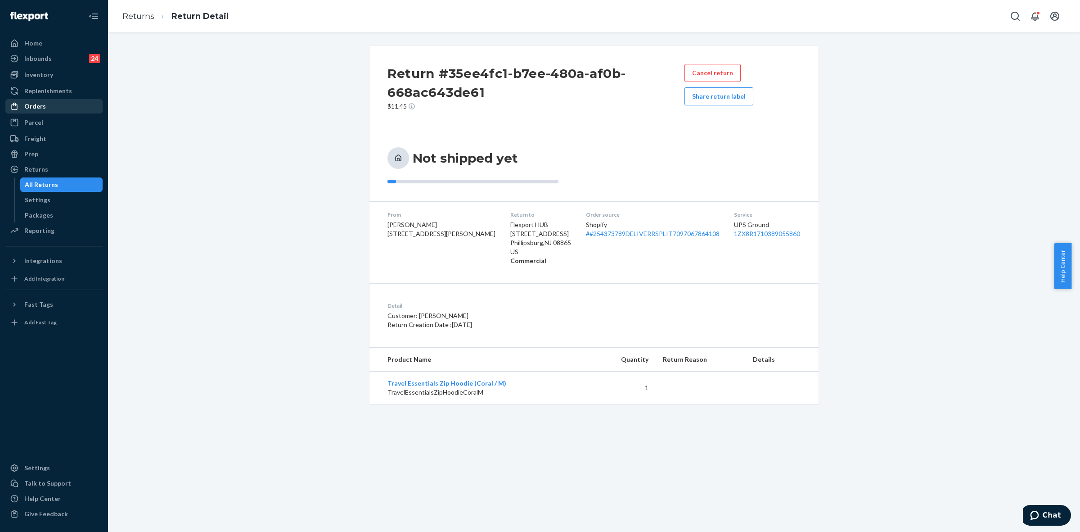
click at [31, 103] on div "Orders" at bounding box center [35, 106] width 22 height 9
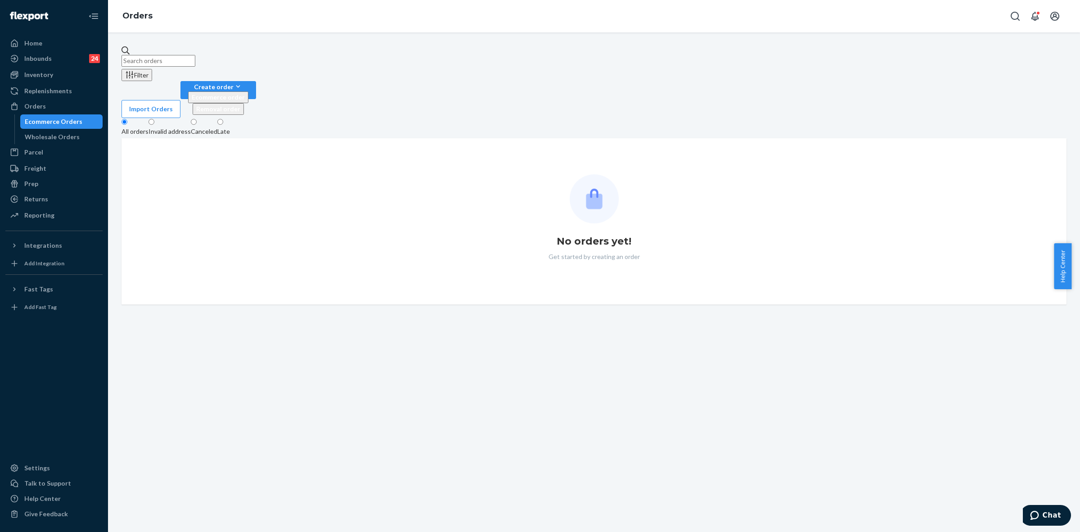
click at [154, 59] on input "text" at bounding box center [159, 61] width 74 height 12
paste input "SKXR-SGJEG"
type input "SKXR-SGJEG"
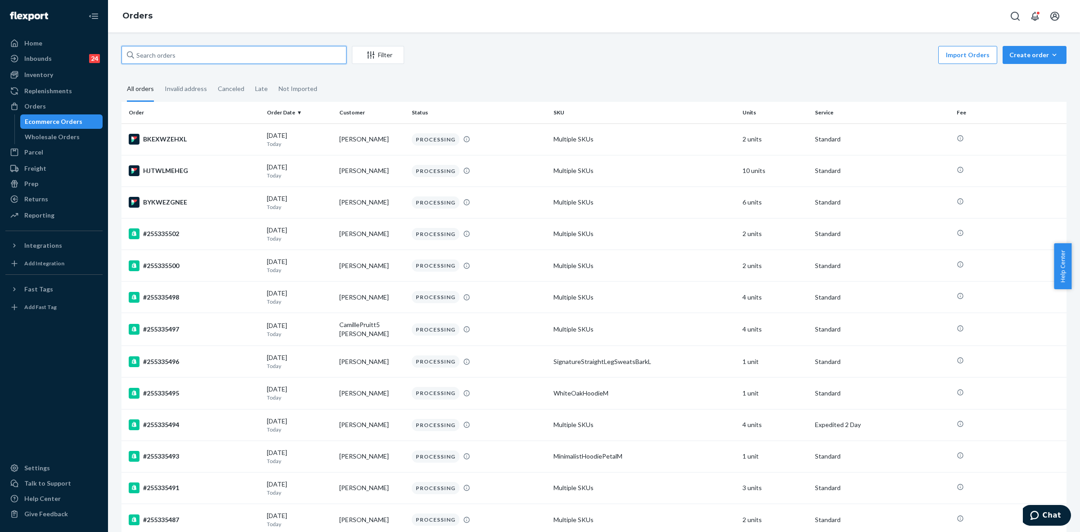
click at [252, 63] on input "text" at bounding box center [234, 55] width 225 height 18
paste input "SKXR-SGJEG"
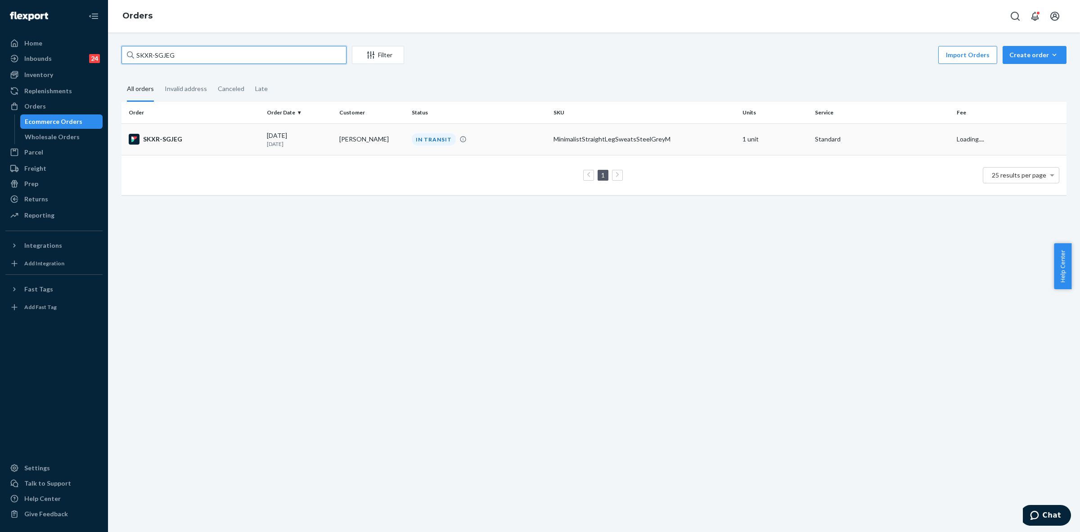
type input "SKXR-SGJEG"
click at [417, 149] on td "IN TRANSIT" at bounding box center [479, 139] width 142 height 32
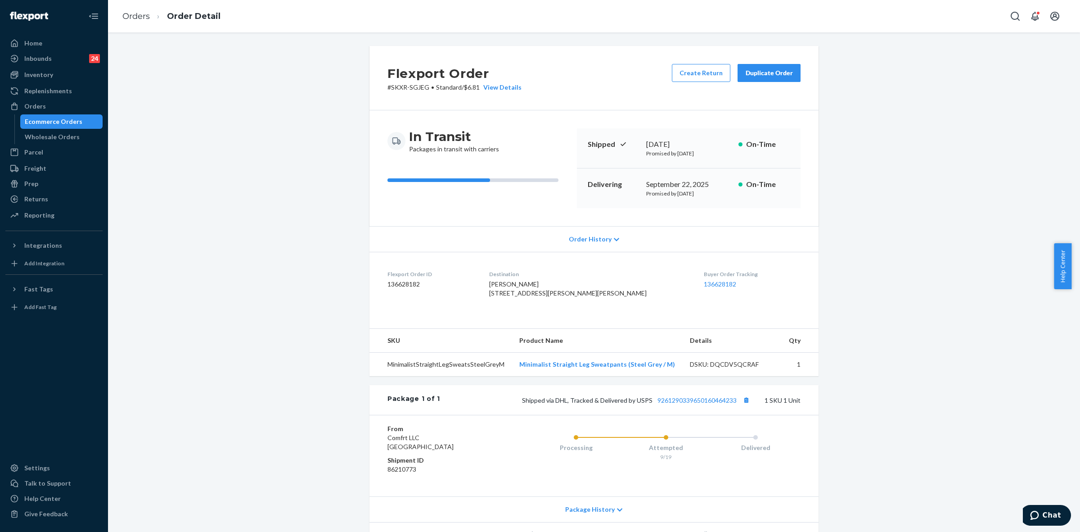
click at [274, 174] on div "Flexport Order # SKXR-SGJEG • Standard / $6.81 View Details Create Return Dupli…" at bounding box center [594, 312] width 959 height 533
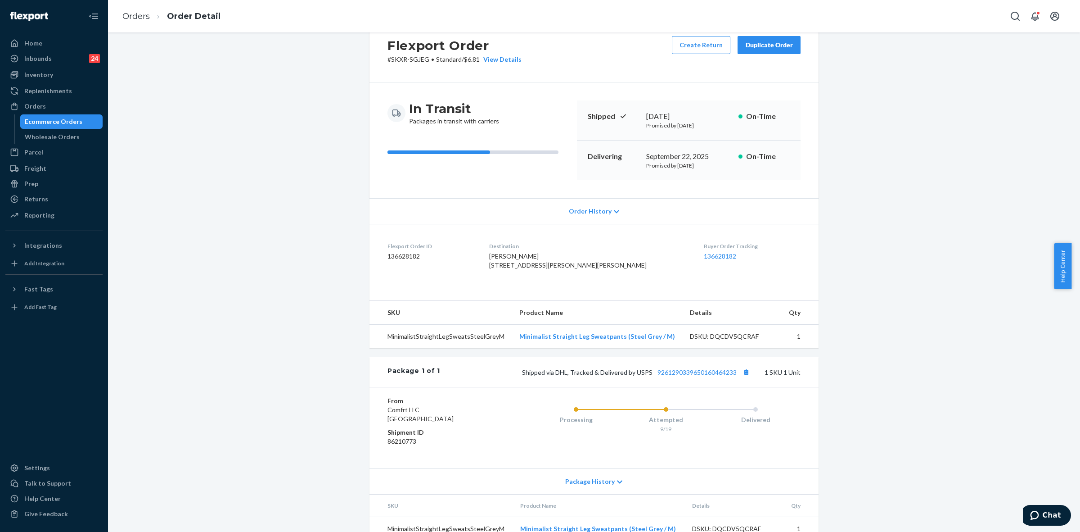
scroll to position [66, 0]
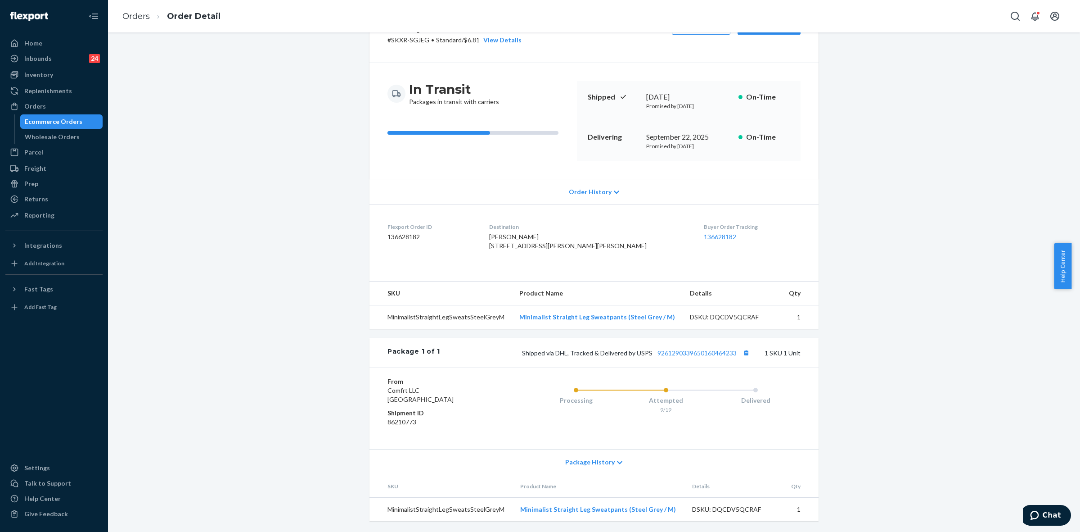
click at [611, 460] on div "Package History" at bounding box center [594, 462] width 449 height 26
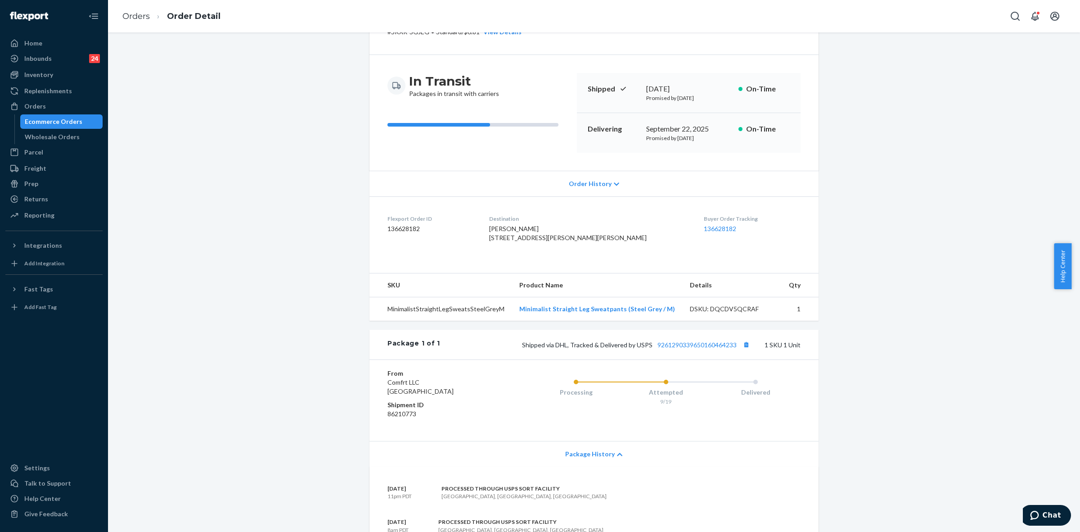
scroll to position [0, 0]
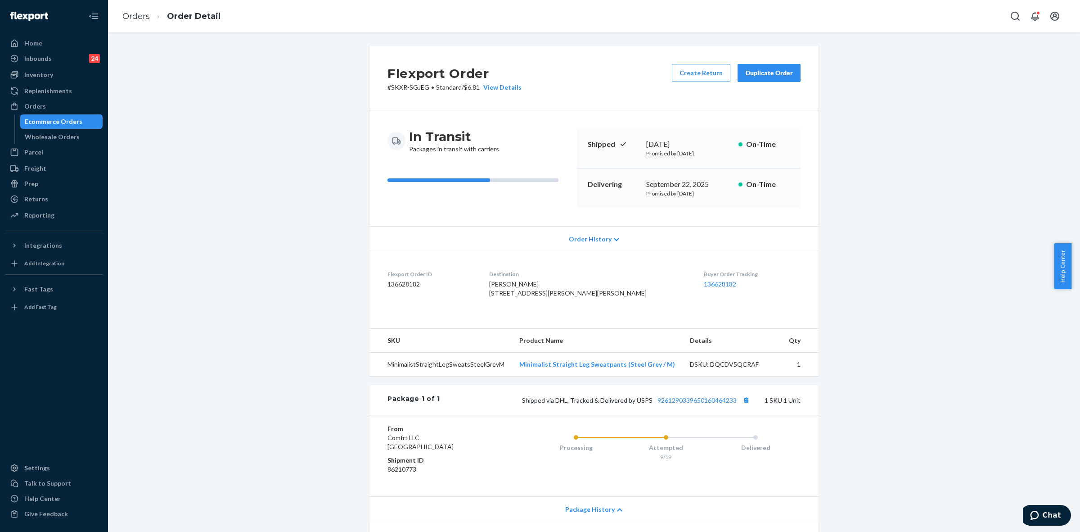
drag, startPoint x: 768, startPoint y: 79, endPoint x: 775, endPoint y: 96, distance: 18.2
click at [768, 79] on button "Duplicate Order" at bounding box center [769, 73] width 63 height 18
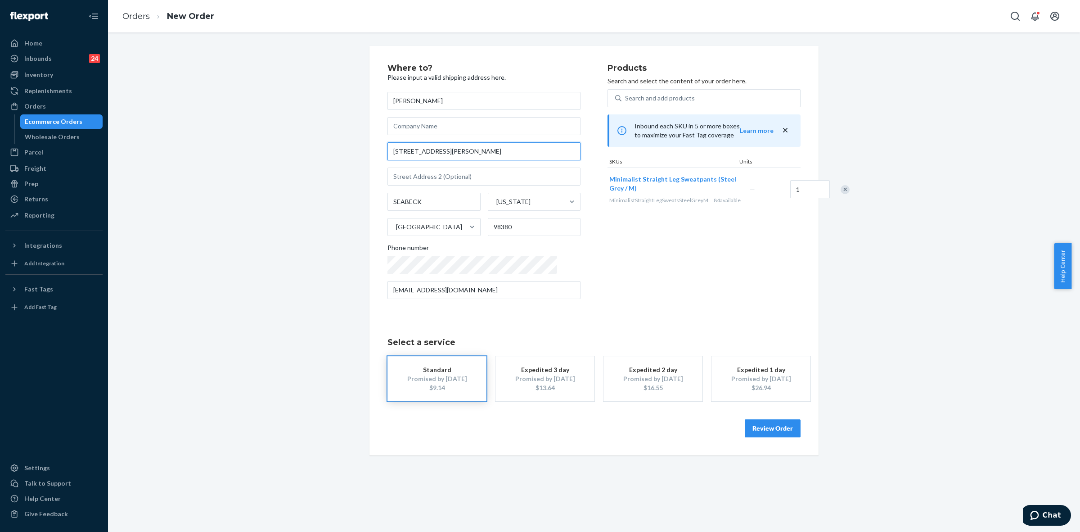
drag, startPoint x: 464, startPoint y: 147, endPoint x: 385, endPoint y: 147, distance: 78.8
click at [388, 147] on input "[STREET_ADDRESS][PERSON_NAME]" at bounding box center [484, 151] width 193 height 18
paste input "[STREET_ADDRESS][PERSON_NAME]"
type input "[STREET_ADDRESS][PERSON_NAME]"
drag, startPoint x: 421, startPoint y: 169, endPoint x: 474, endPoint y: 197, distance: 59.4
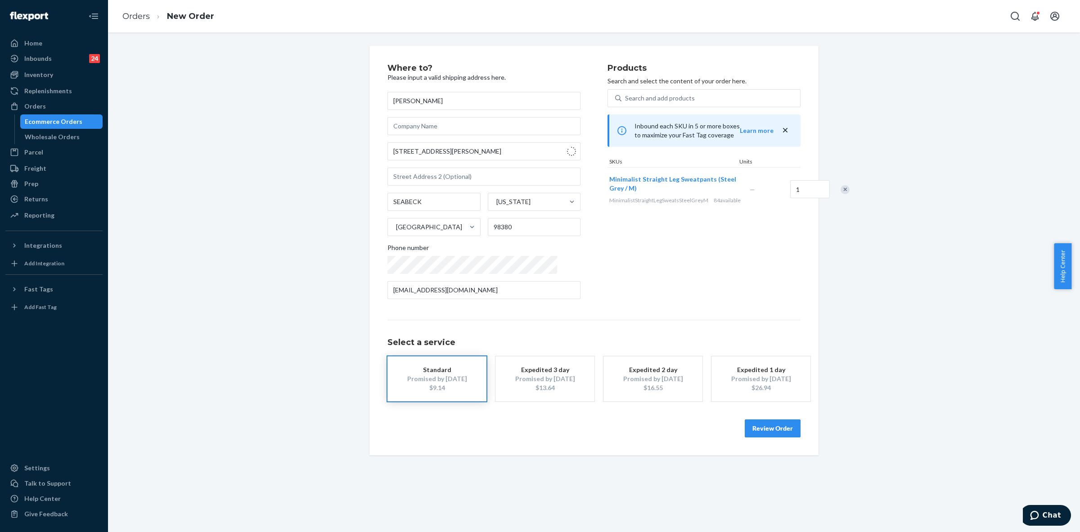
type input "Seabeck"
click at [407, 180] on input "text" at bounding box center [484, 176] width 193 height 18
paste input "Unit 614"
type input "Unit 614"
click at [753, 423] on button "Review Order" at bounding box center [773, 428] width 56 height 18
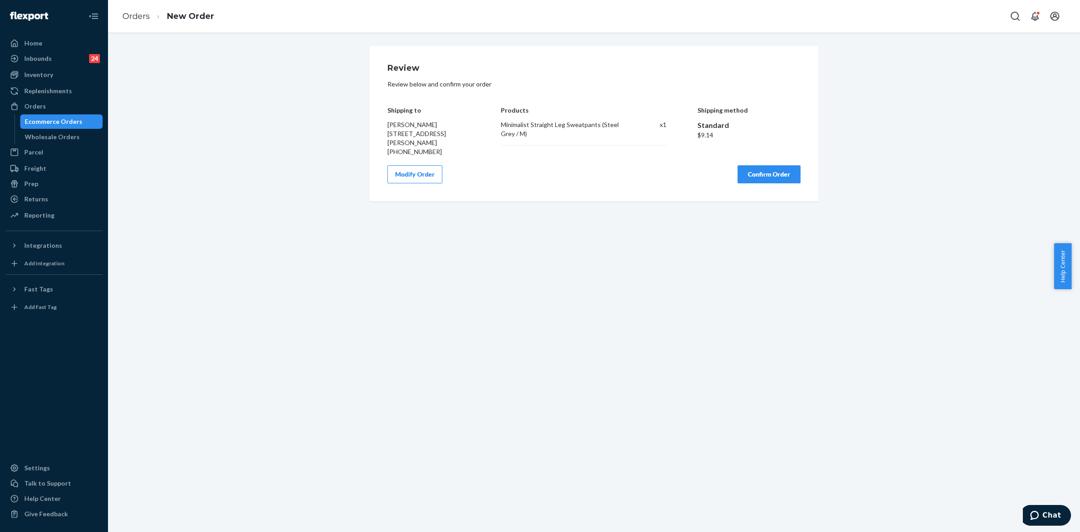
drag, startPoint x: 380, startPoint y: 108, endPoint x: 453, endPoint y: 147, distance: 82.4
click at [453, 147] on div "Review Review below and confirm your order Shipping to [PERSON_NAME] [STREET_AD…" at bounding box center [594, 123] width 449 height 155
copy div "Shipping to [PERSON_NAME] [STREET_ADDRESS][PERSON_NAME]"
click at [473, 156] on div "Shipping to [PERSON_NAME] [STREET_ADDRESS][PERSON_NAME] [PHONE_NUMBER] Products…" at bounding box center [594, 124] width 413 height 63
drag, startPoint x: 381, startPoint y: 107, endPoint x: 455, endPoint y: 154, distance: 87.0
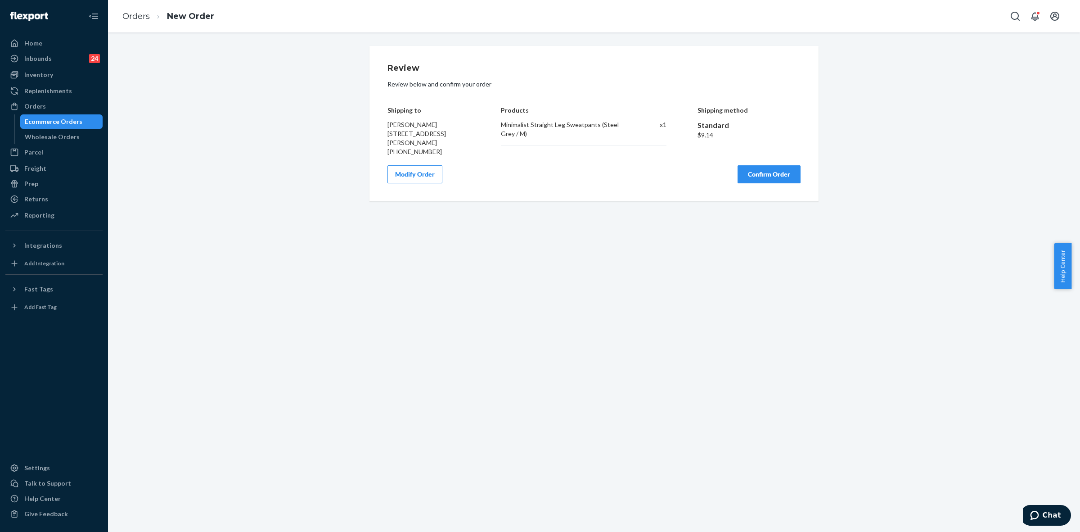
click at [455, 154] on div "Review Review below and confirm your order Shipping to [PERSON_NAME] [STREET_AD…" at bounding box center [594, 123] width 449 height 155
copy div "Shipping to [PERSON_NAME] [STREET_ADDRESS][PERSON_NAME]"
click at [620, 178] on div "Modify Order Confirm Order" at bounding box center [594, 174] width 413 height 18
click at [752, 180] on button "Confirm Order" at bounding box center [769, 174] width 63 height 18
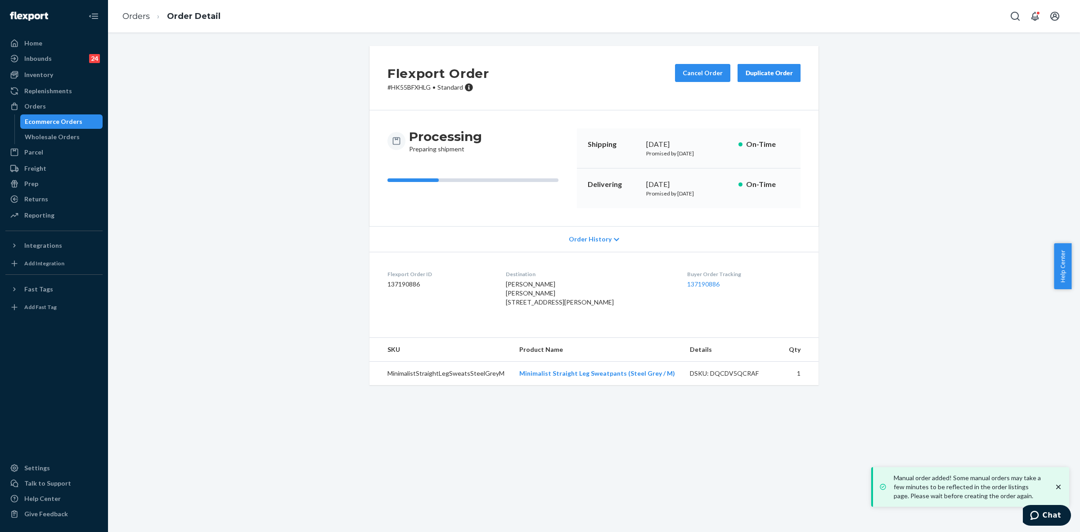
click at [394, 90] on p "# HK55BFXHLG • Standard" at bounding box center [439, 87] width 102 height 9
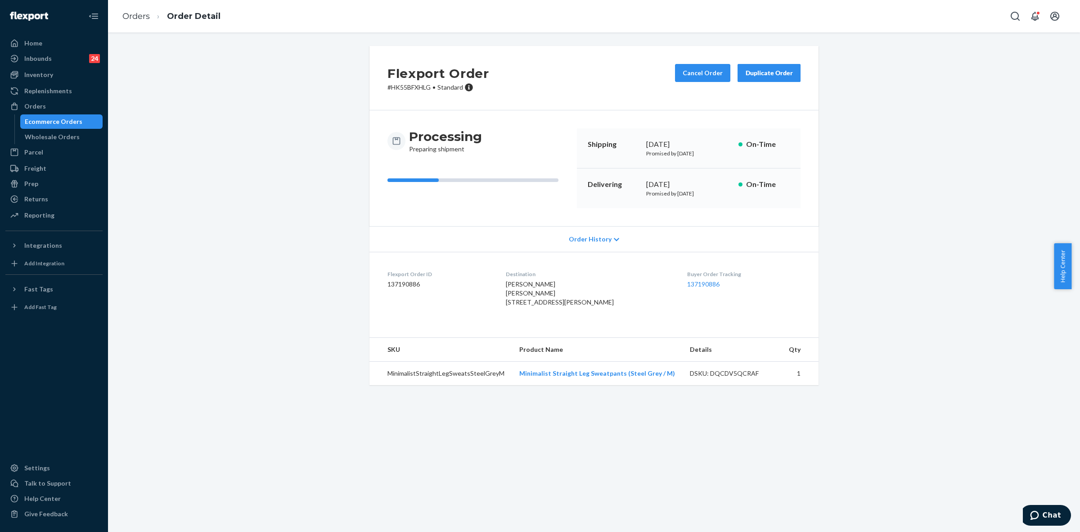
click at [407, 90] on p "# HK55BFXHLG • Standard" at bounding box center [439, 87] width 102 height 9
copy p "HK55BFXHLG"
drag, startPoint x: 49, startPoint y: 77, endPoint x: 68, endPoint y: 89, distance: 22.6
click at [49, 77] on div "Inventory" at bounding box center [38, 74] width 29 height 9
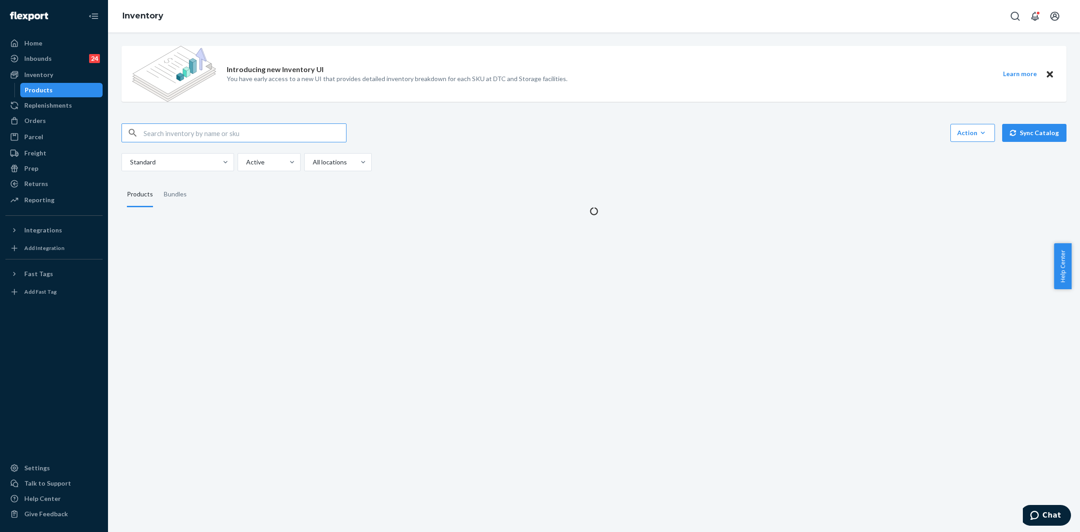
click at [156, 133] on input "text" at bounding box center [245, 133] width 203 height 18
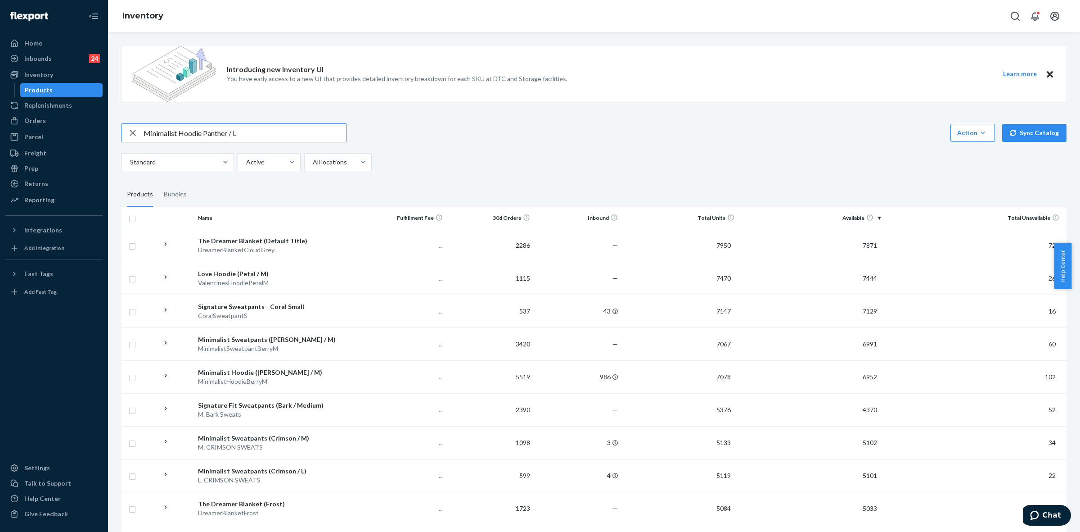
click at [211, 131] on input "Minimalist Hoodie Panther / L" at bounding box center [245, 133] width 203 height 18
click at [208, 135] on input "Minimalist Hoodie Panther / L" at bounding box center [245, 133] width 203 height 18
click at [215, 132] on input "Minimalist Hoodie Panther / L" at bounding box center [245, 133] width 203 height 18
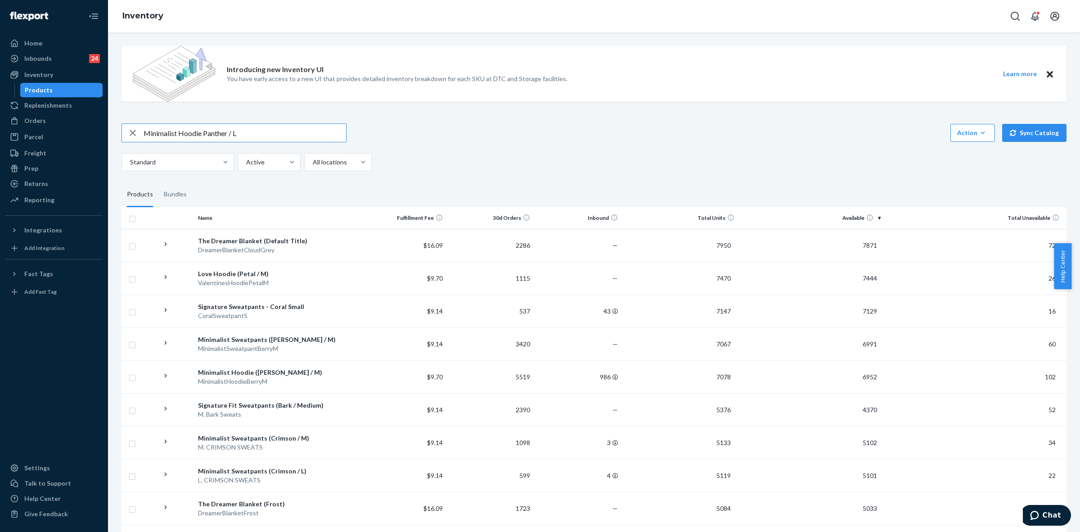
click at [215, 131] on input "Minimalist Hoodie Panther / L" at bounding box center [245, 133] width 203 height 18
paste input "SteelGreyLeopard"
click at [219, 134] on input "Minimalist Hoodie SteelGreyLeopard/ L" at bounding box center [245, 133] width 203 height 18
drag, startPoint x: 233, startPoint y: 133, endPoint x: 237, endPoint y: 137, distance: 5.8
click at [234, 133] on input "Minimalist Hoodie Steel GreyLeopard/ L" at bounding box center [245, 133] width 203 height 18
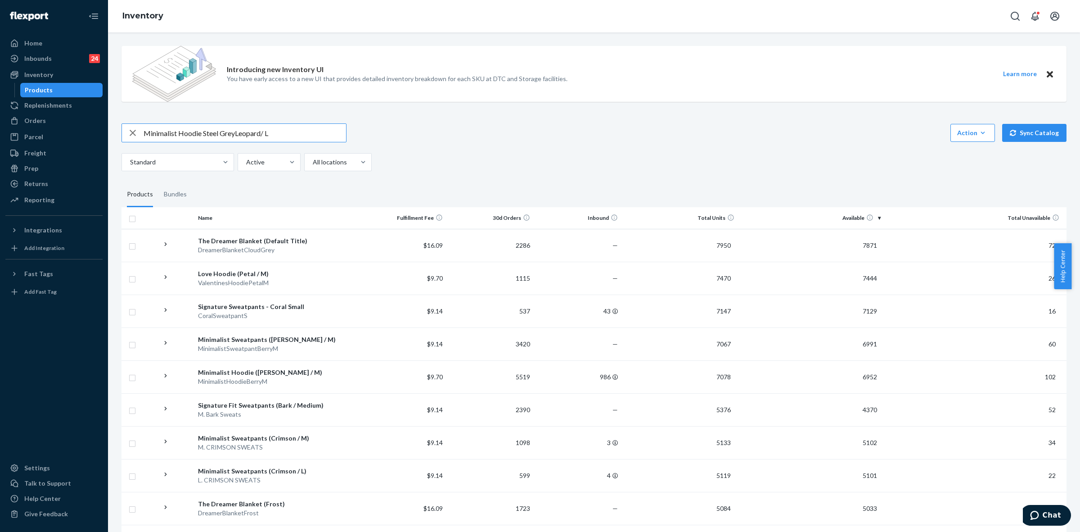
click at [236, 135] on input "Minimalist Hoodie Steel GreyLeopard/ L" at bounding box center [245, 133] width 203 height 18
click at [264, 132] on input "Minimalist Hoodie Steel Grey Leopard/ L" at bounding box center [245, 133] width 203 height 18
type input "Minimalist Hoodie Steel Grey Leopard / L"
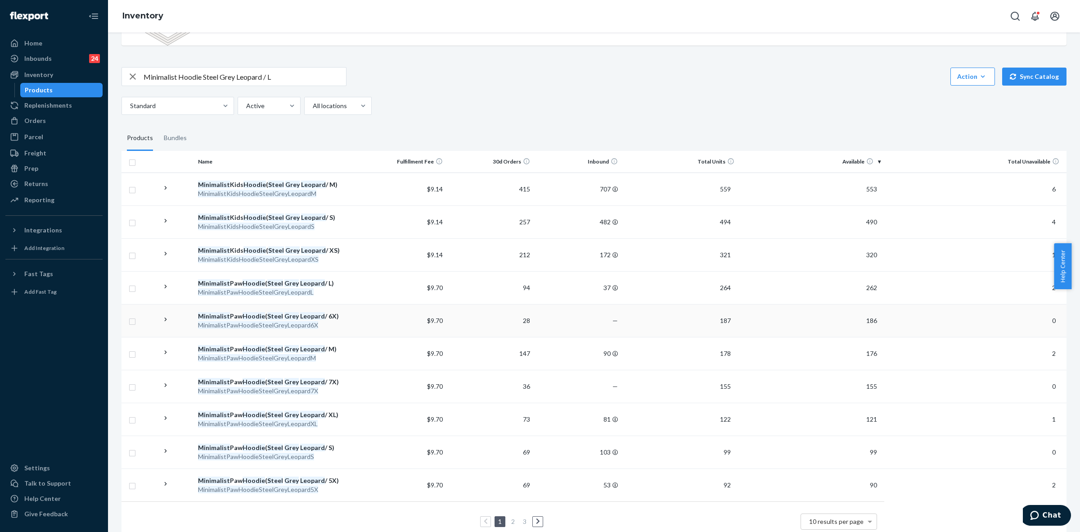
scroll to position [84, 0]
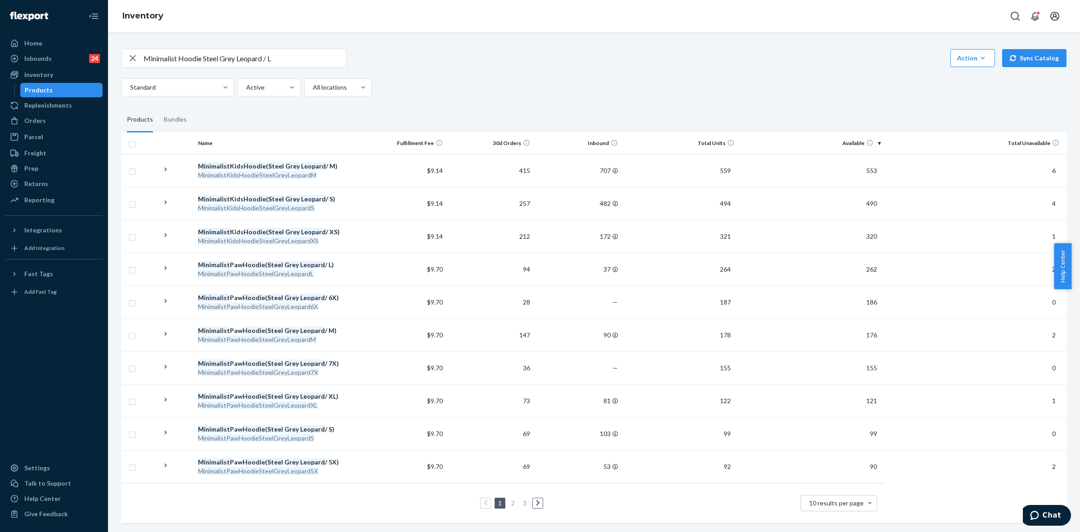
click at [511, 499] on link "2" at bounding box center [513, 503] width 7 height 8
click at [523, 499] on link "3" at bounding box center [524, 503] width 7 height 8
